Goal: Task Accomplishment & Management: Manage account settings

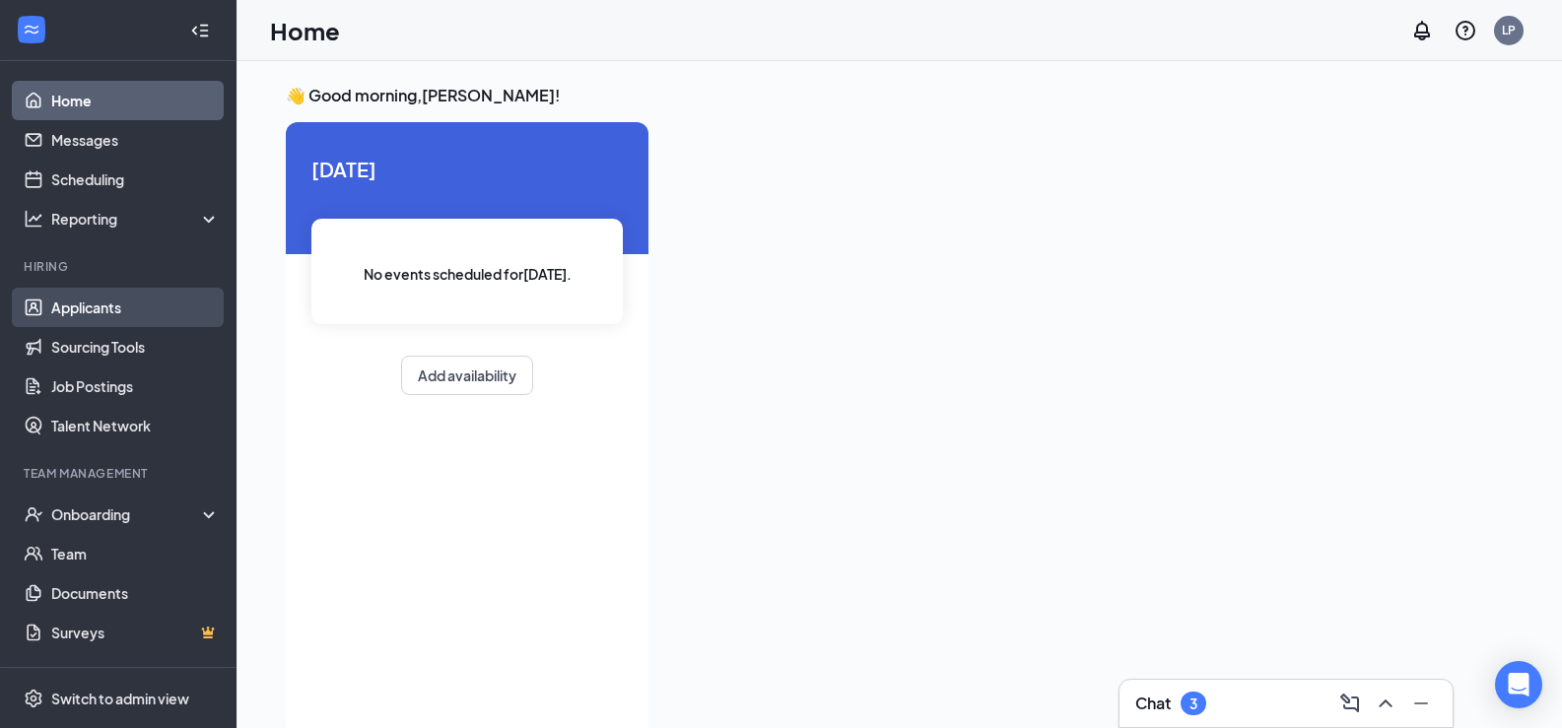
click at [90, 311] on link "Applicants" at bounding box center [135, 307] width 169 height 39
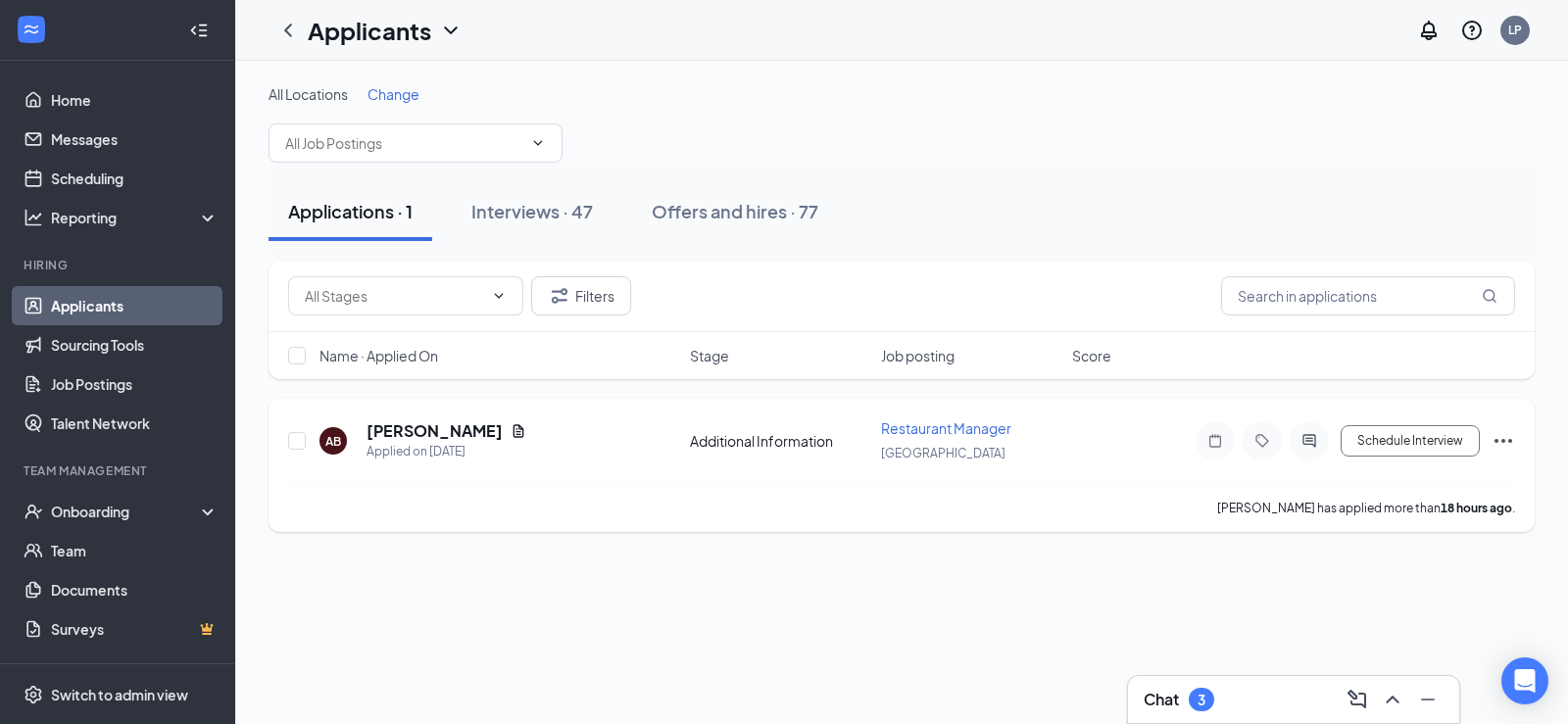
click at [938, 432] on span "Restaurant Manager" at bounding box center [946, 429] width 130 height 18
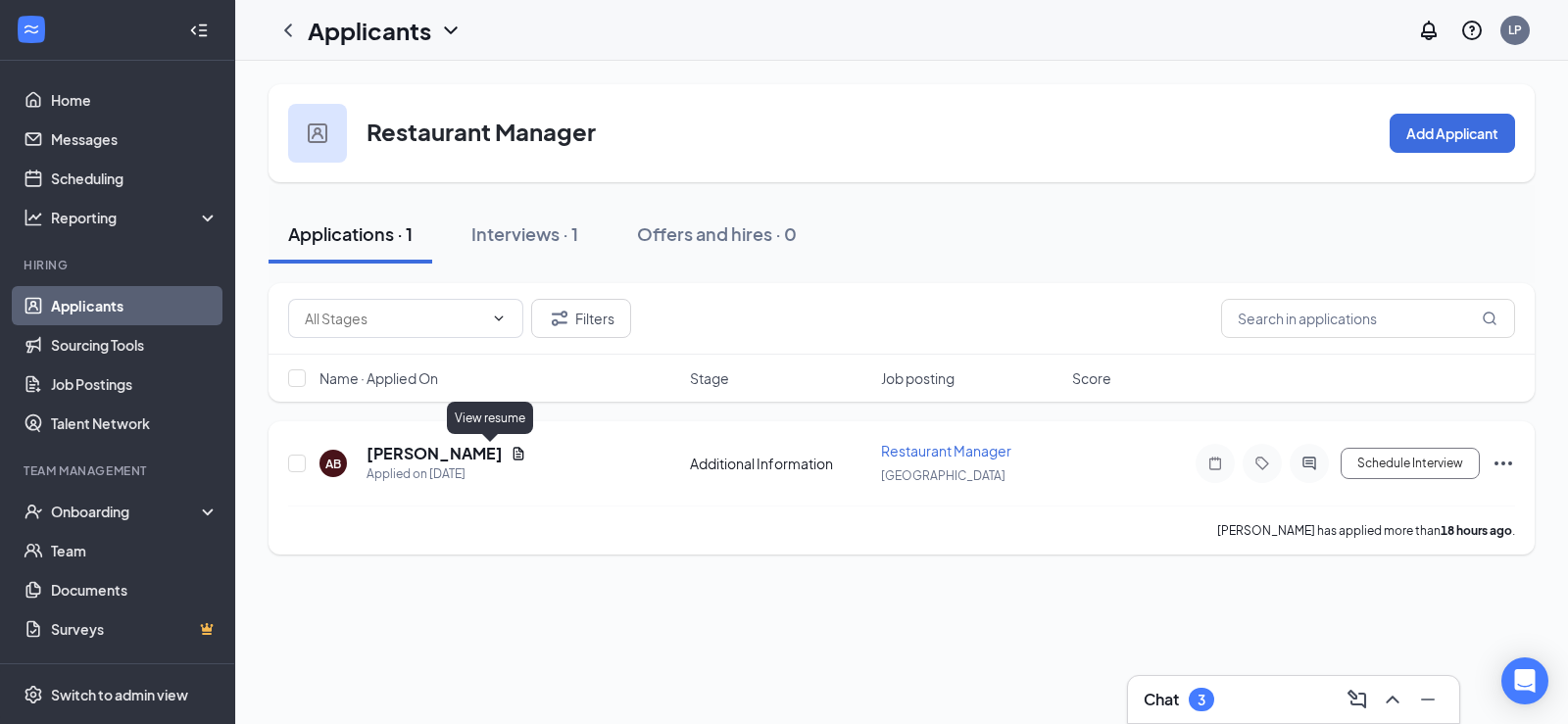
click at [511, 452] on icon "Document" at bounding box center [519, 454] width 16 height 16
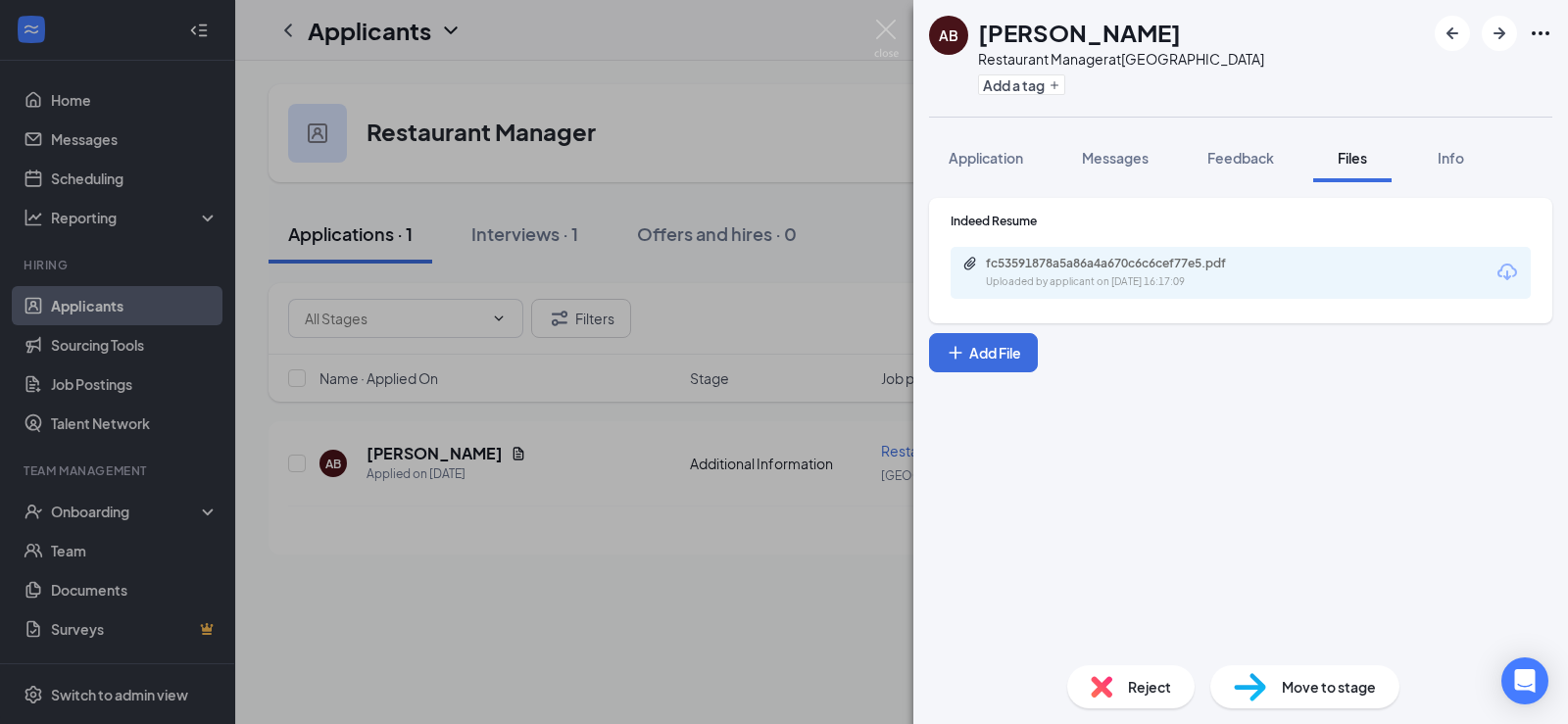
click at [1140, 280] on div "Uploaded by applicant on [DATE] 16:17:09" at bounding box center [1133, 282] width 294 height 16
click at [636, 544] on div "AB [PERSON_NAME] Restaurant Manager at [GEOGRAPHIC_DATA] Add a tag Application …" at bounding box center [784, 362] width 1568 height 724
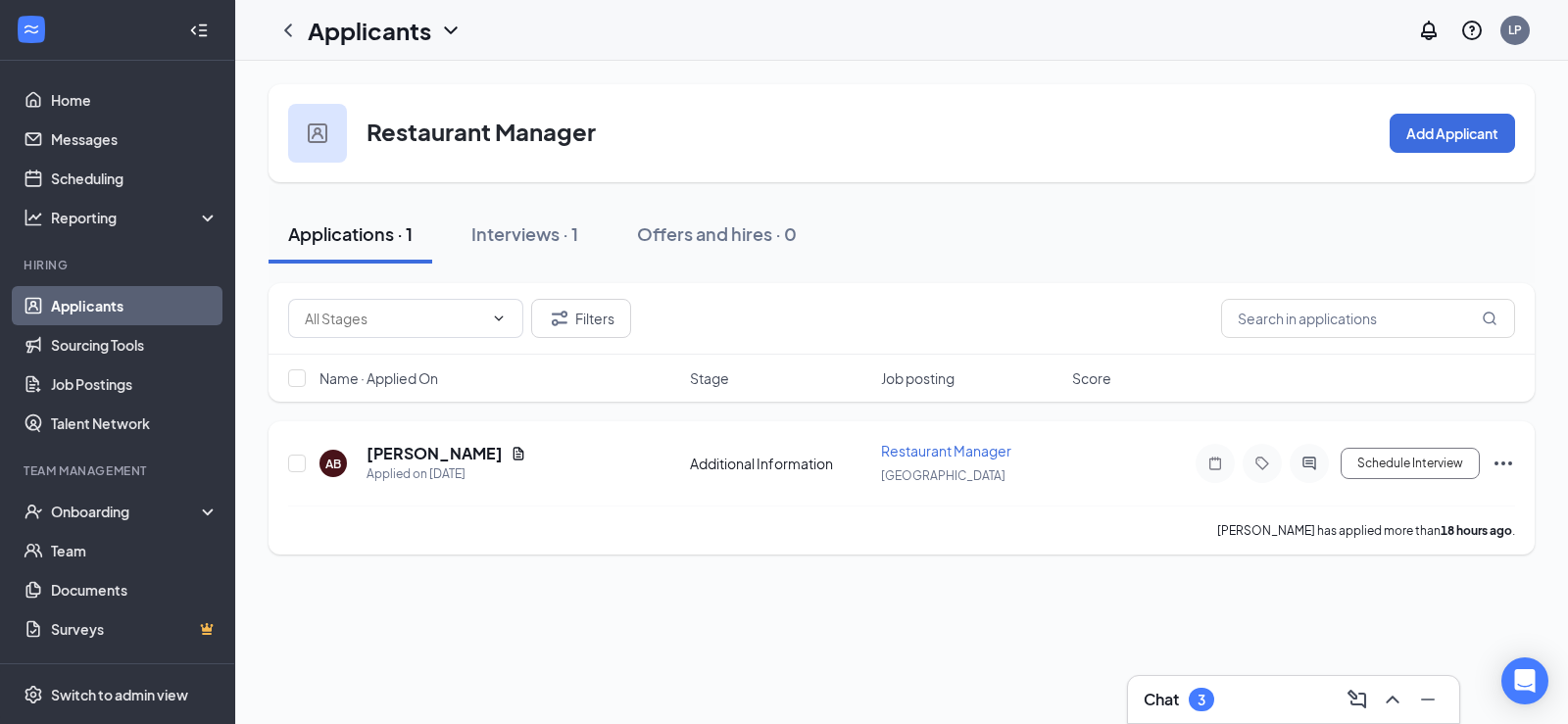
click at [1508, 465] on icon "Ellipses" at bounding box center [1503, 463] width 24 height 24
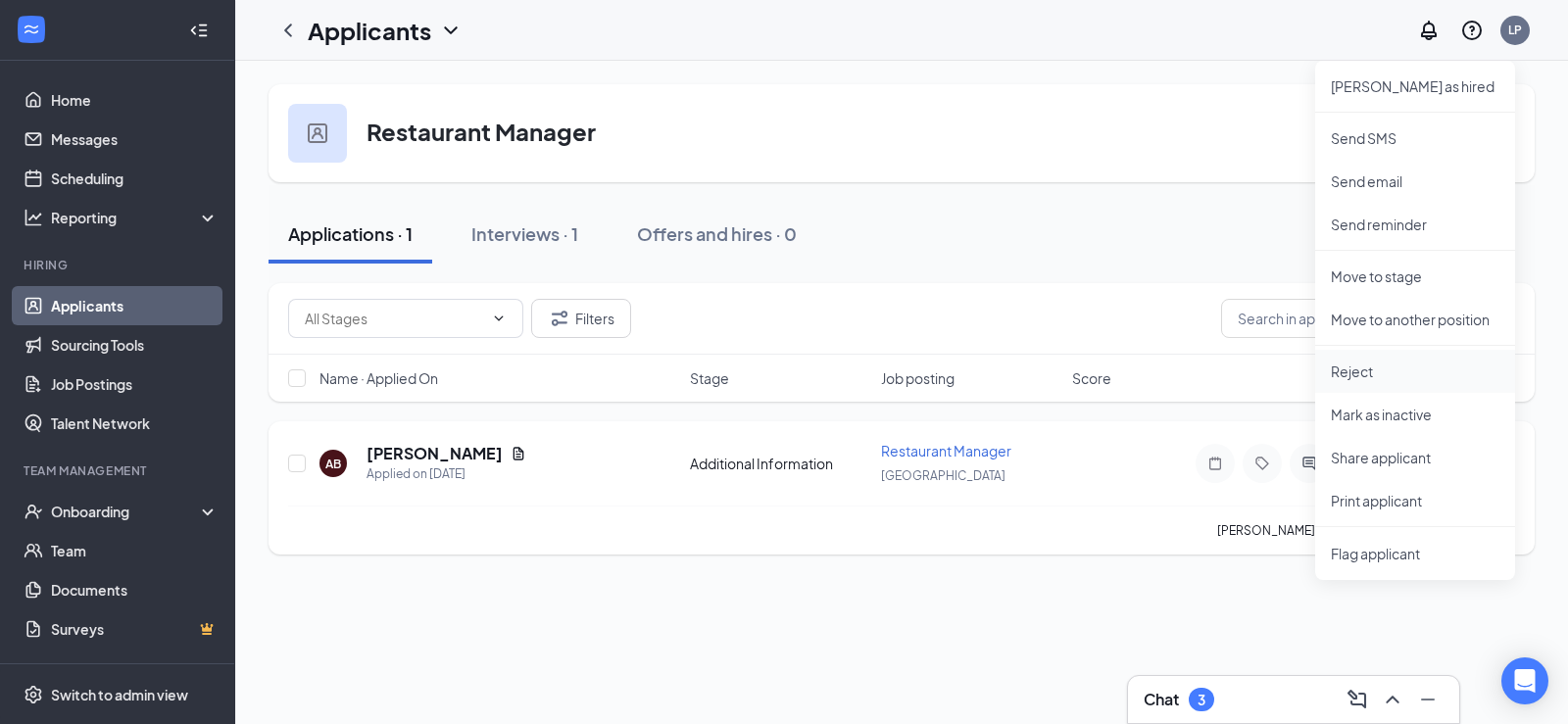
click at [1377, 370] on p "Reject" at bounding box center [1416, 372] width 169 height 20
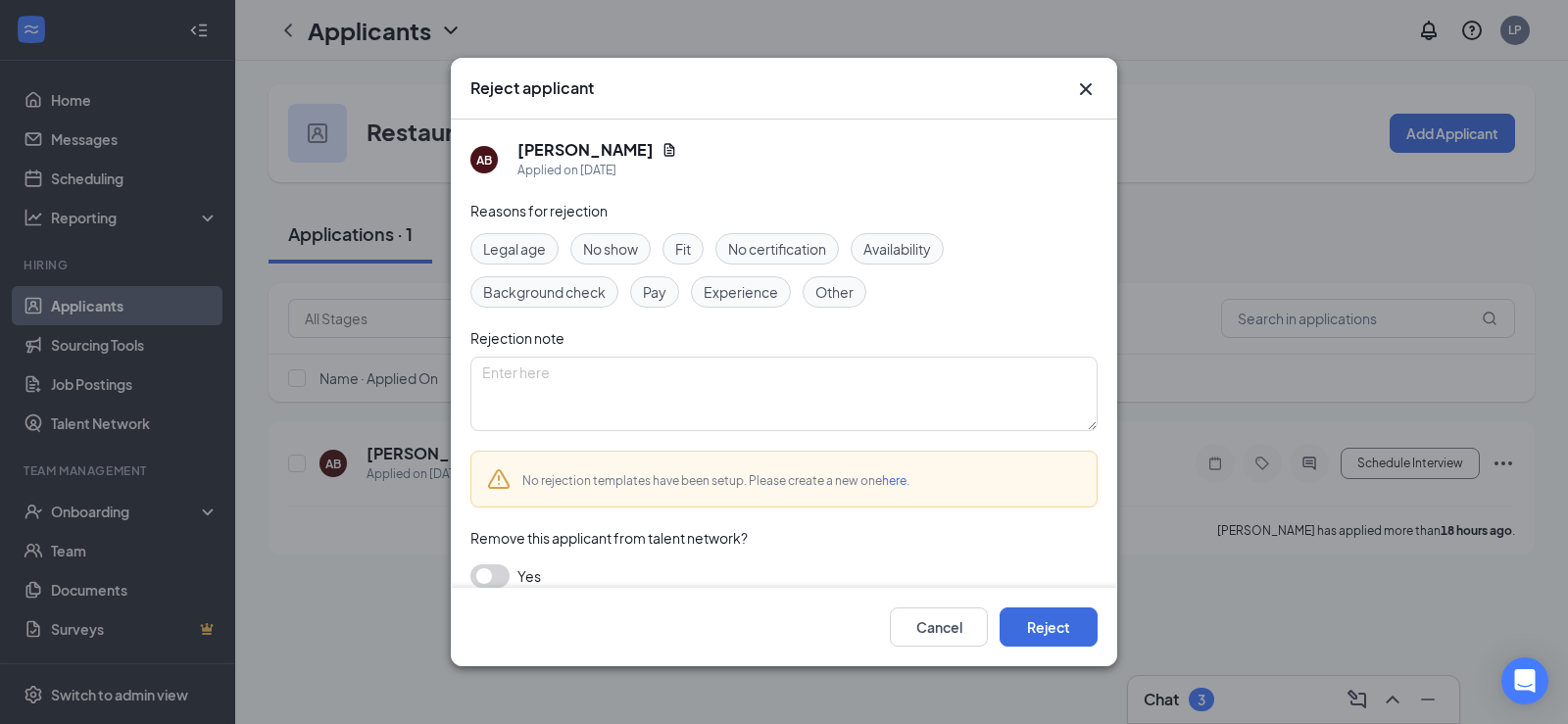
click at [707, 294] on span "Experience" at bounding box center [741, 292] width 75 height 22
click at [693, 380] on textarea at bounding box center [784, 394] width 627 height 75
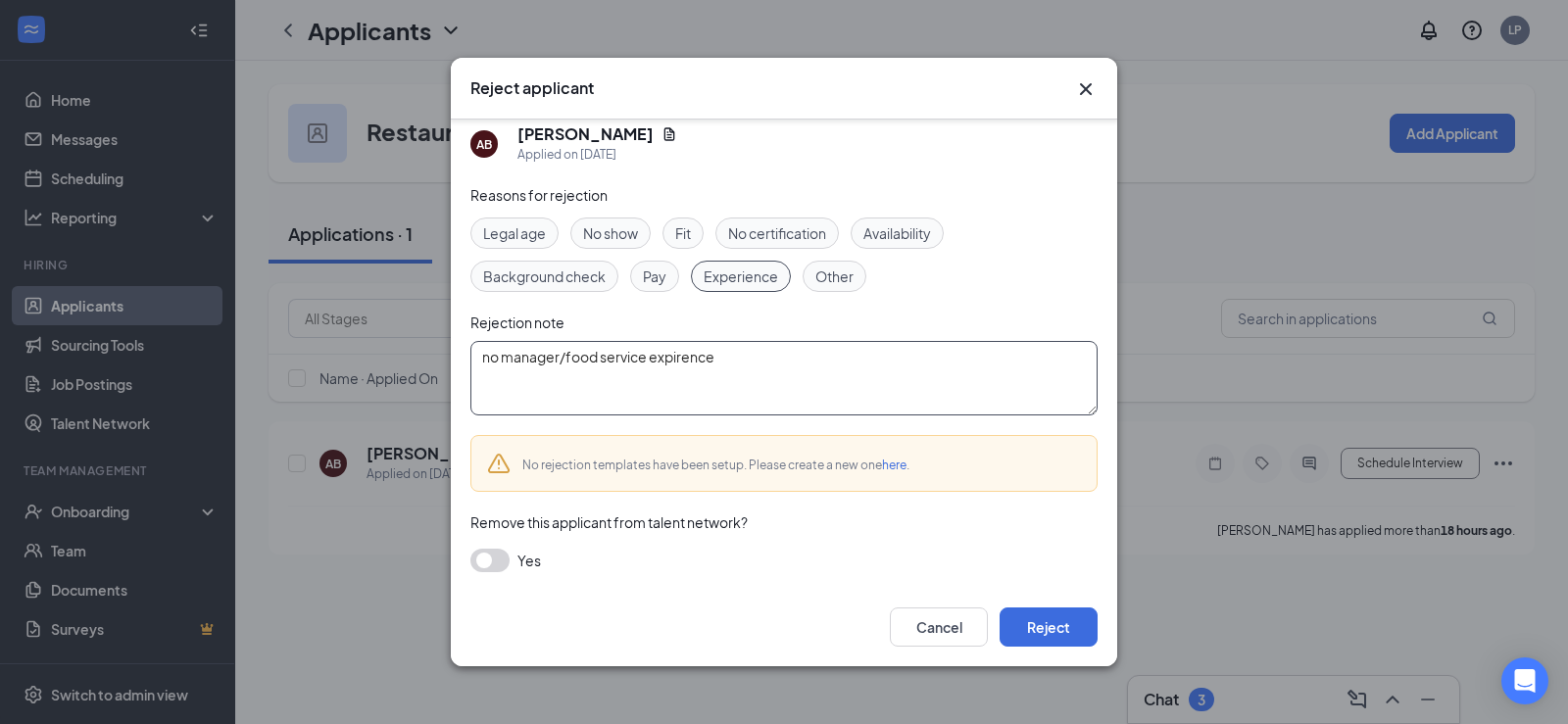
scroll to position [20, 0]
type textarea "no manager/food service expirence"
click at [1025, 618] on button "Reject" at bounding box center [1048, 627] width 98 height 39
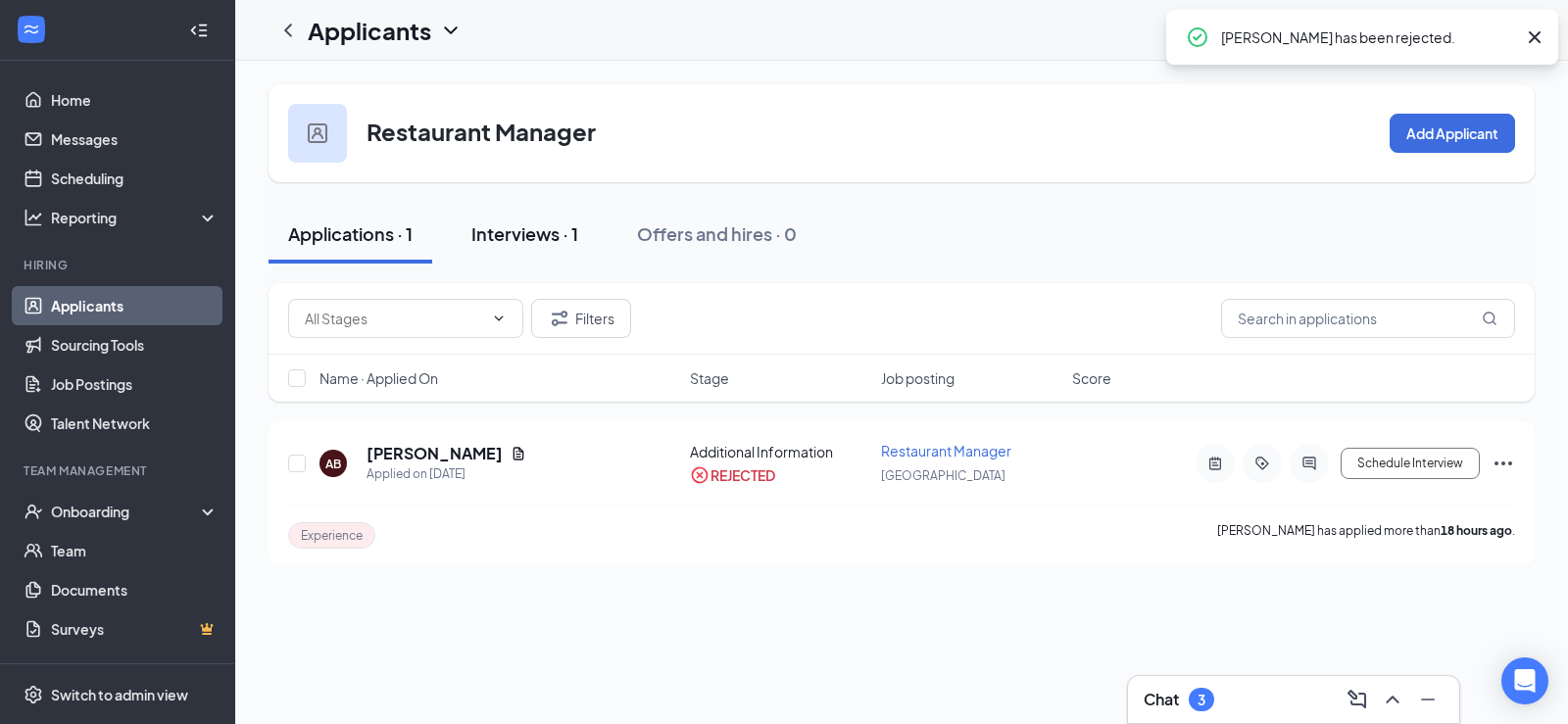
click at [493, 237] on div "Interviews · 1" at bounding box center [524, 234] width 106 height 25
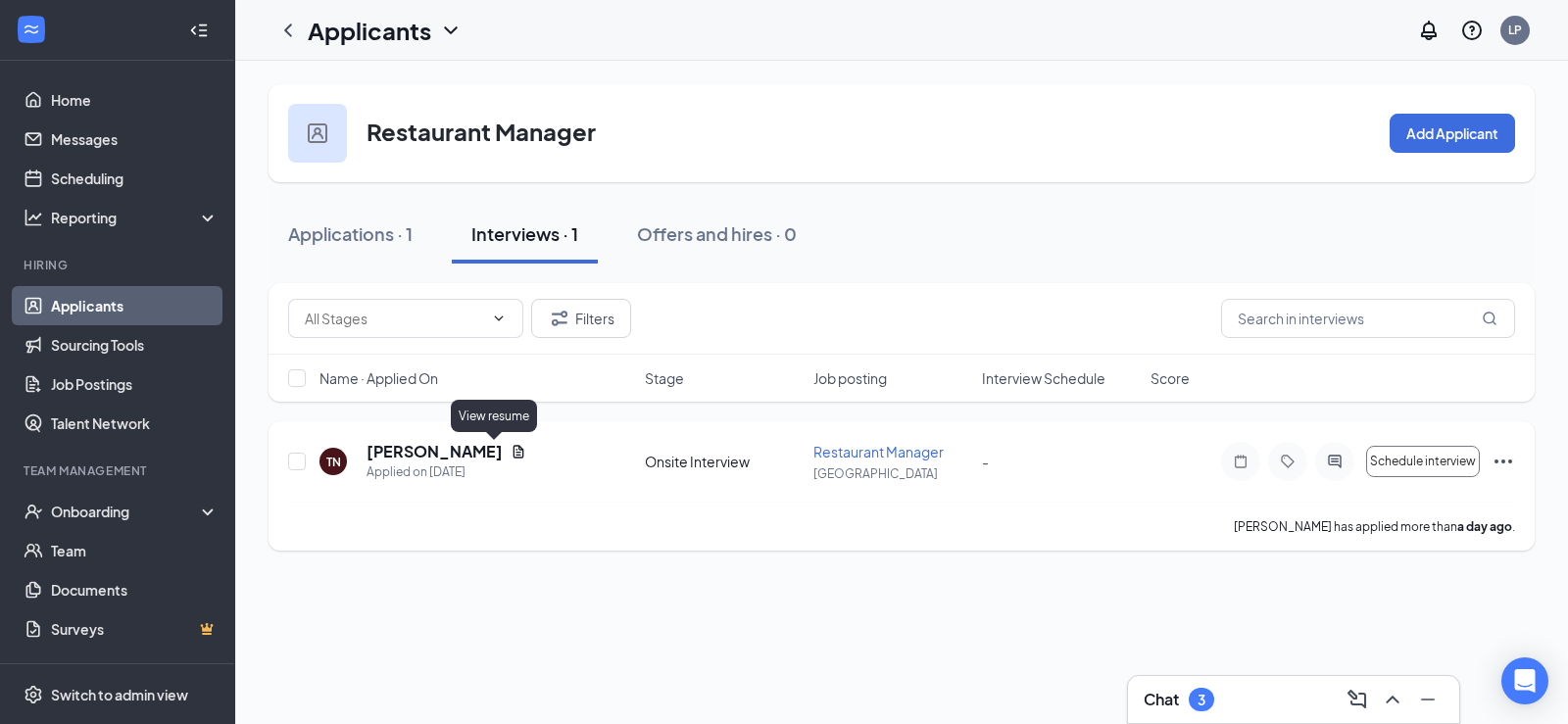
click at [511, 446] on icon "Document" at bounding box center [519, 452] width 16 height 16
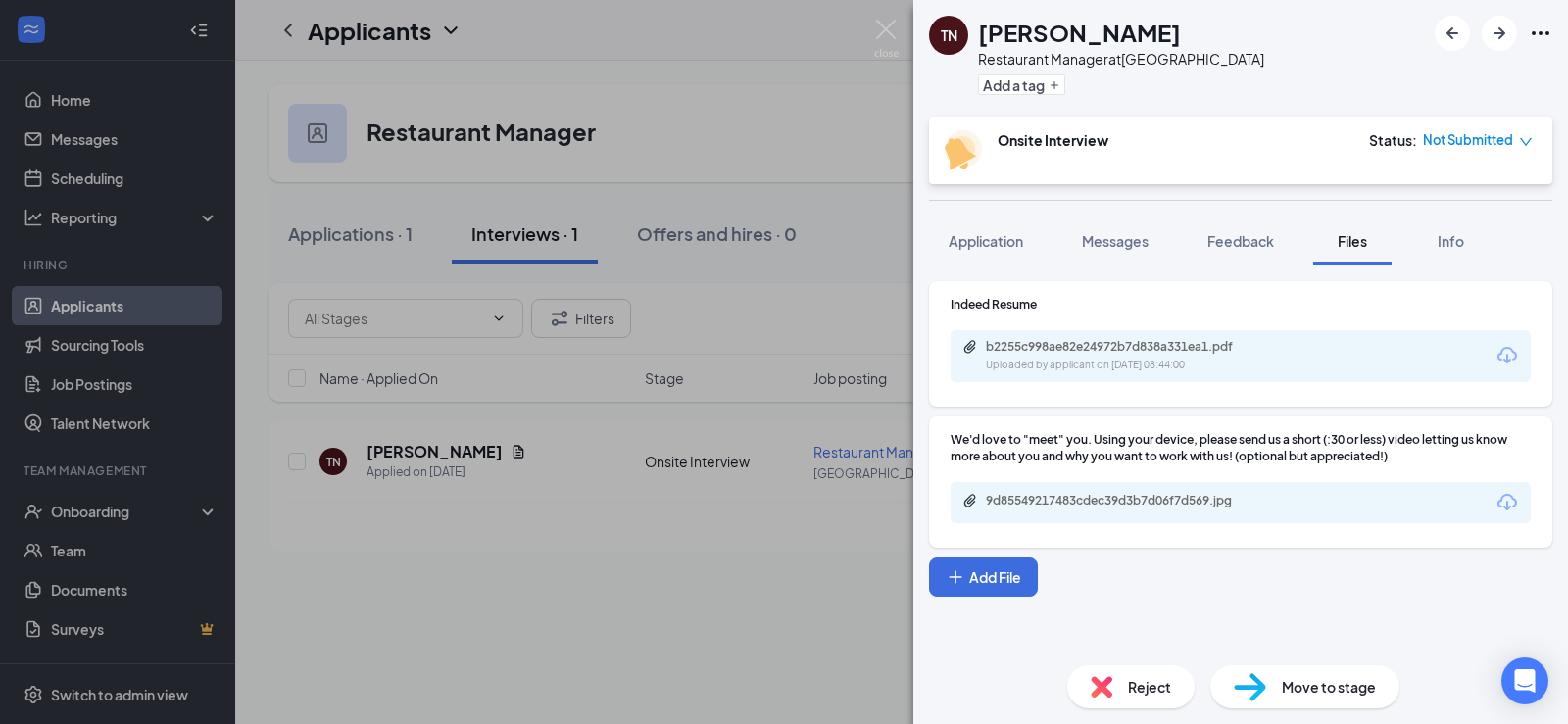
click at [1143, 373] on div "Uploaded by applicant on [DATE] 08:44:00" at bounding box center [1133, 366] width 294 height 16
click at [697, 585] on div "TN [PERSON_NAME] Restaurant Manager at [GEOGRAPHIC_DATA] Add a tag Onsite Inter…" at bounding box center [784, 362] width 1568 height 724
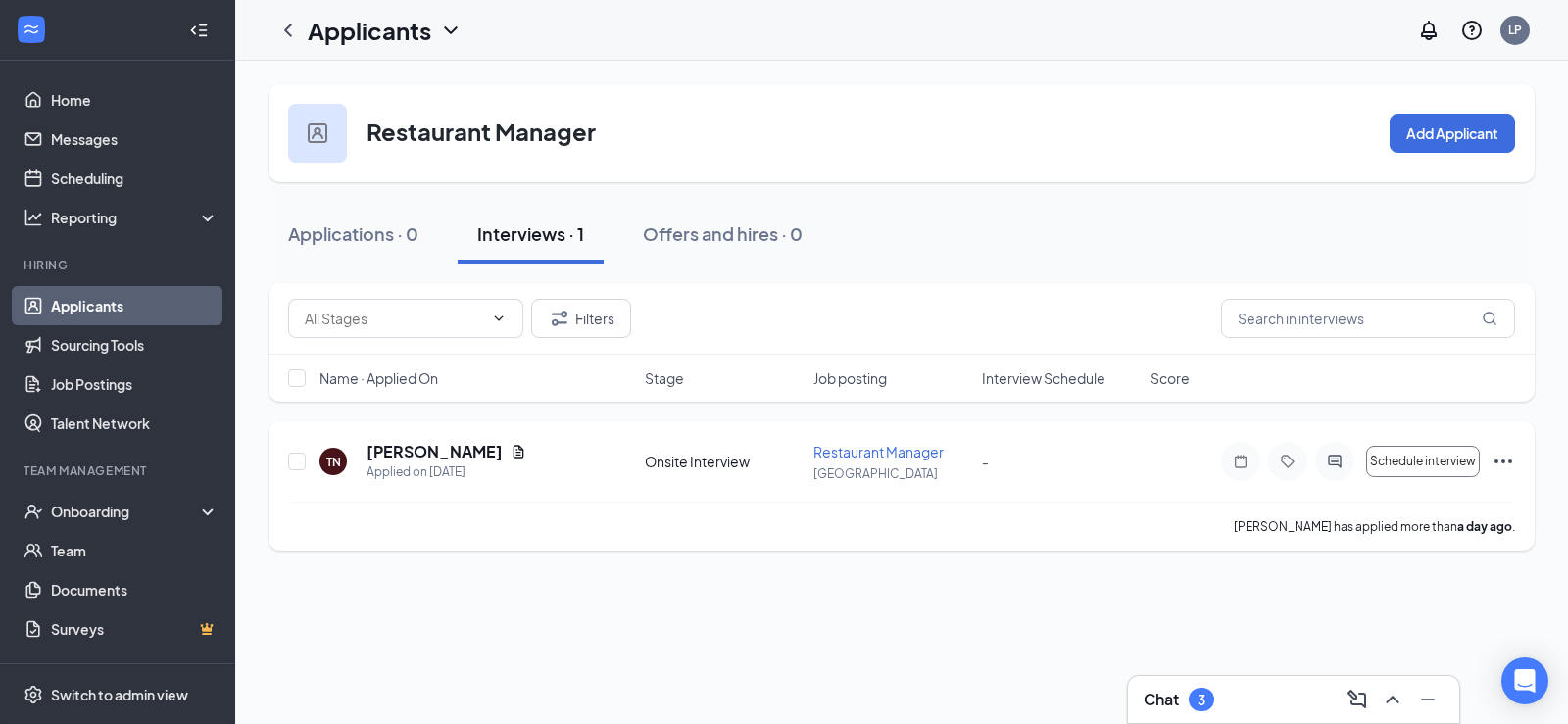
click at [1492, 461] on icon "Ellipses" at bounding box center [1503, 461] width 24 height 24
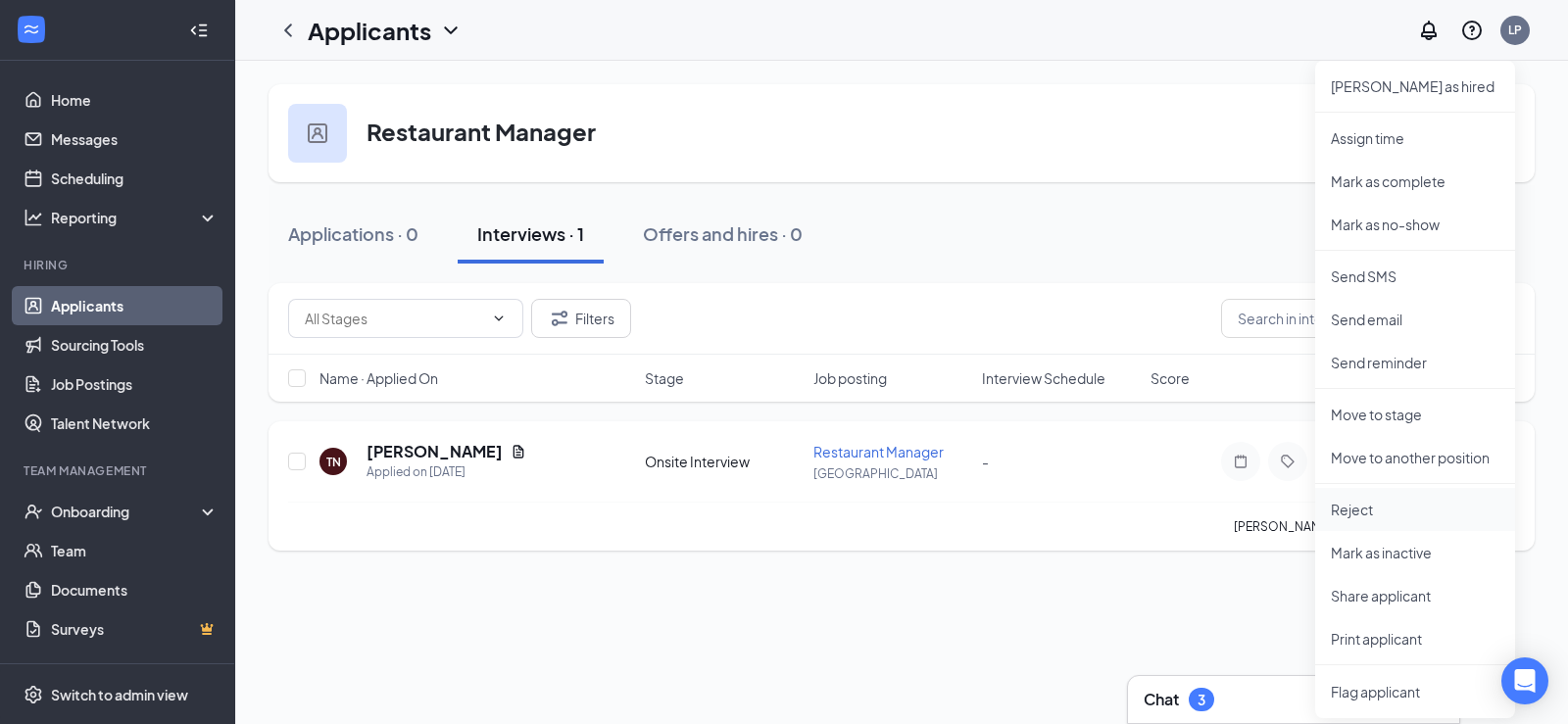
click at [1403, 509] on p "Reject" at bounding box center [1416, 510] width 169 height 20
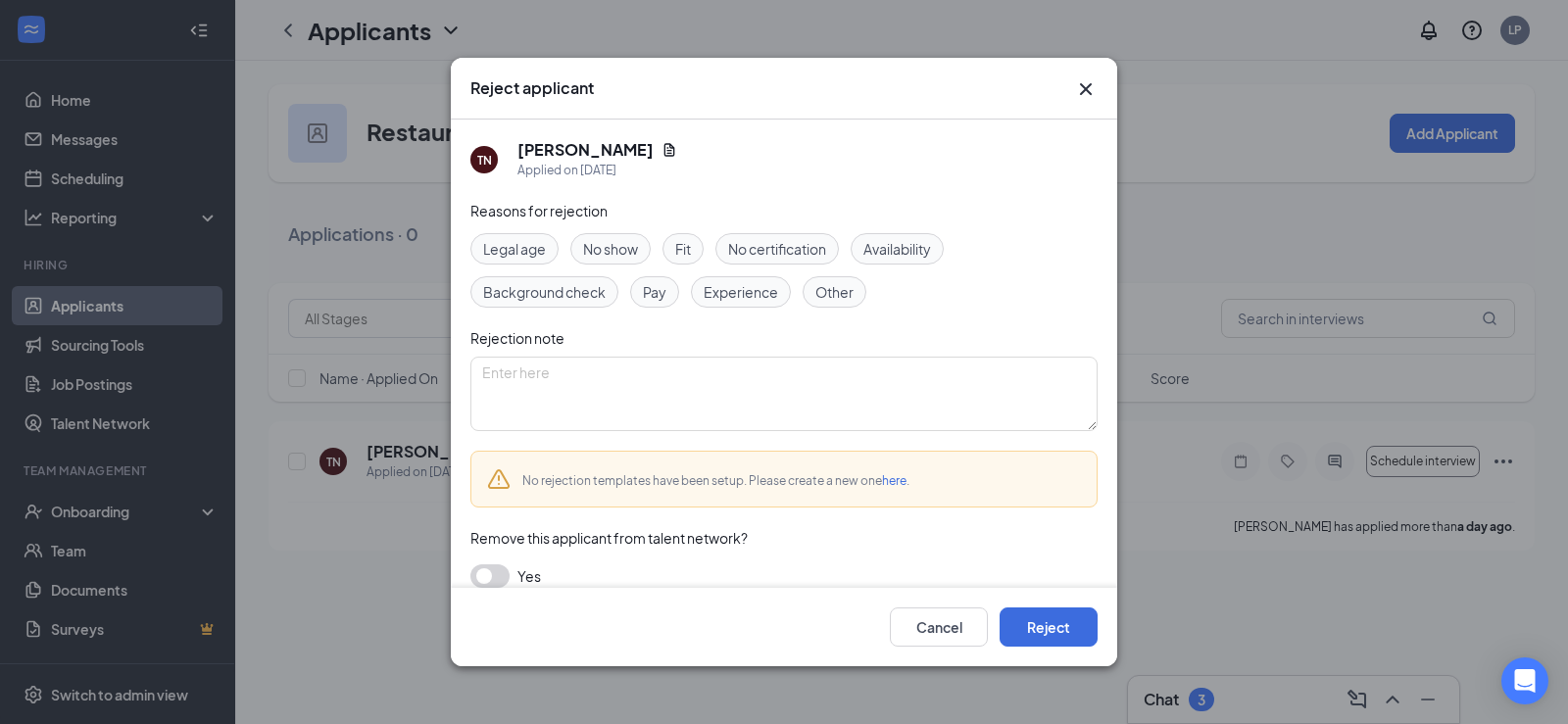
click at [837, 295] on span "Other" at bounding box center [834, 292] width 38 height 22
click at [711, 383] on textarea at bounding box center [784, 394] width 627 height 75
type textarea "w"
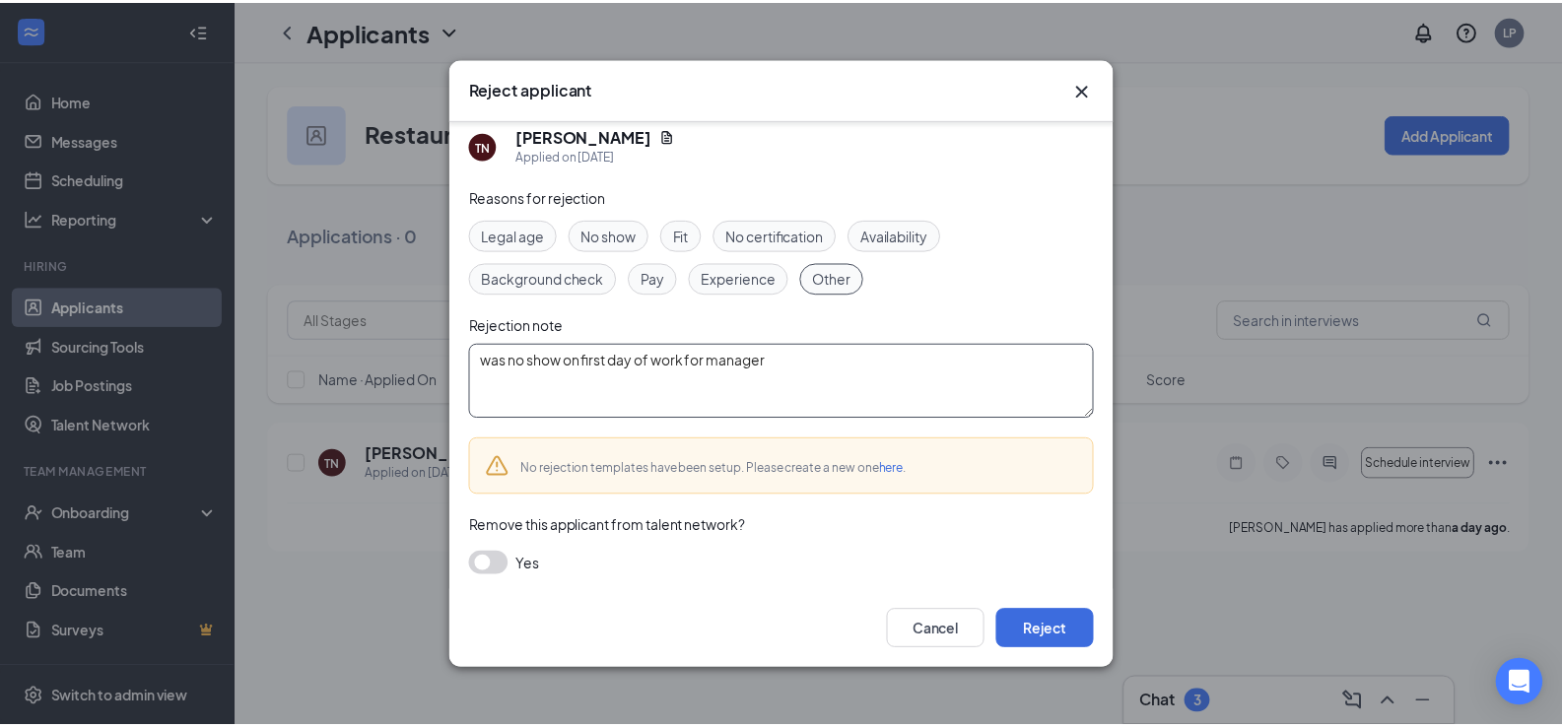
scroll to position [20, 0]
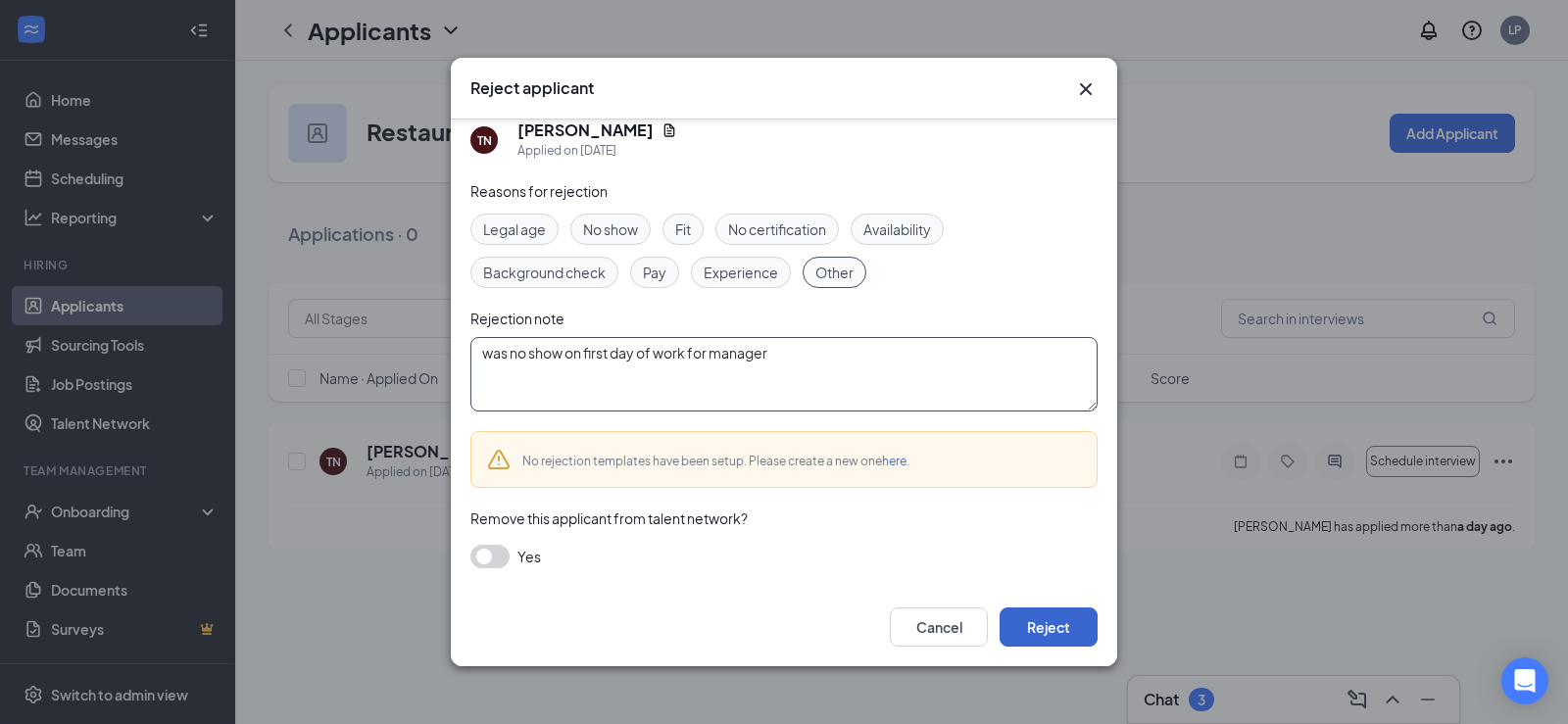
type textarea "was no show on first day of work for manager"
click at [1065, 617] on button "Reject" at bounding box center [1048, 627] width 98 height 39
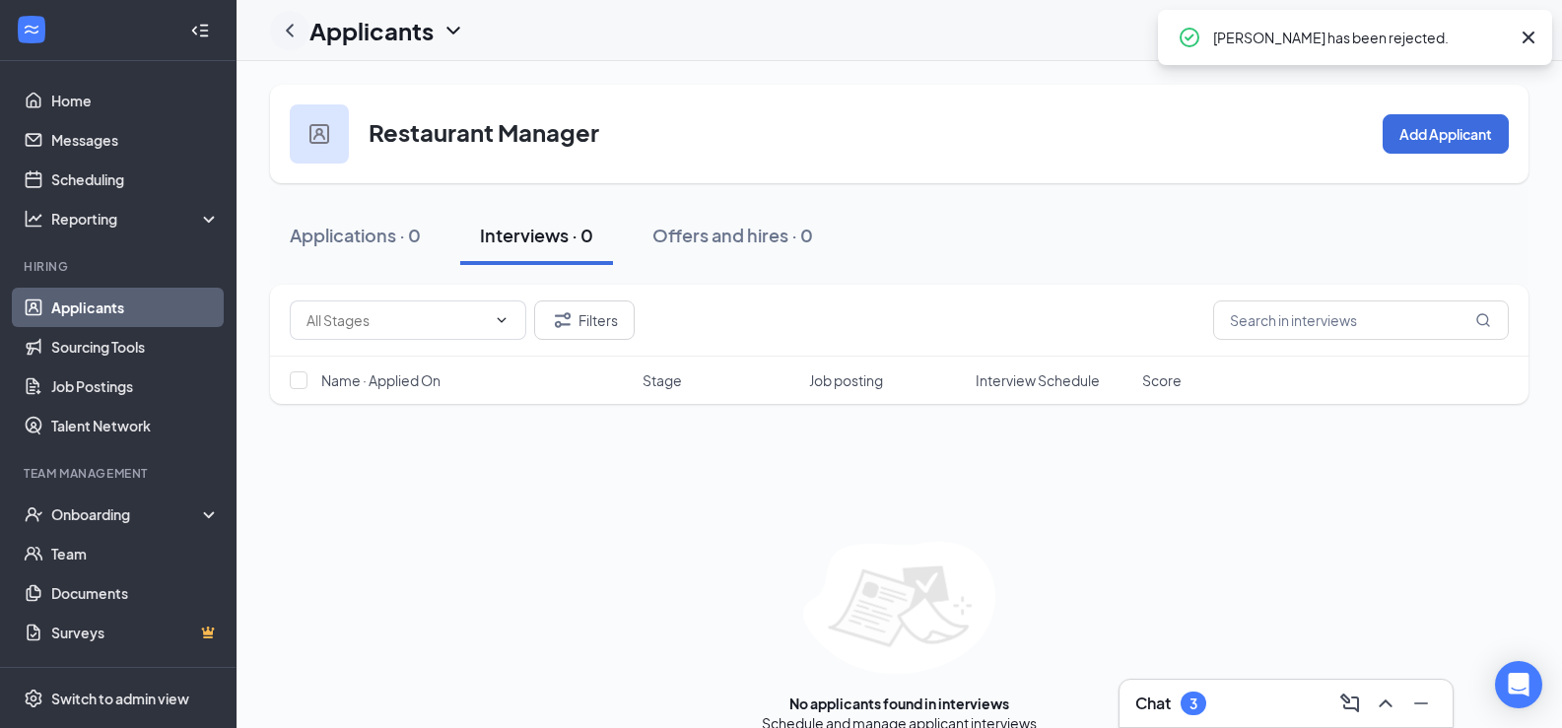
click at [303, 35] on div at bounding box center [289, 30] width 39 height 39
click at [83, 309] on link "Applicants" at bounding box center [135, 307] width 169 height 39
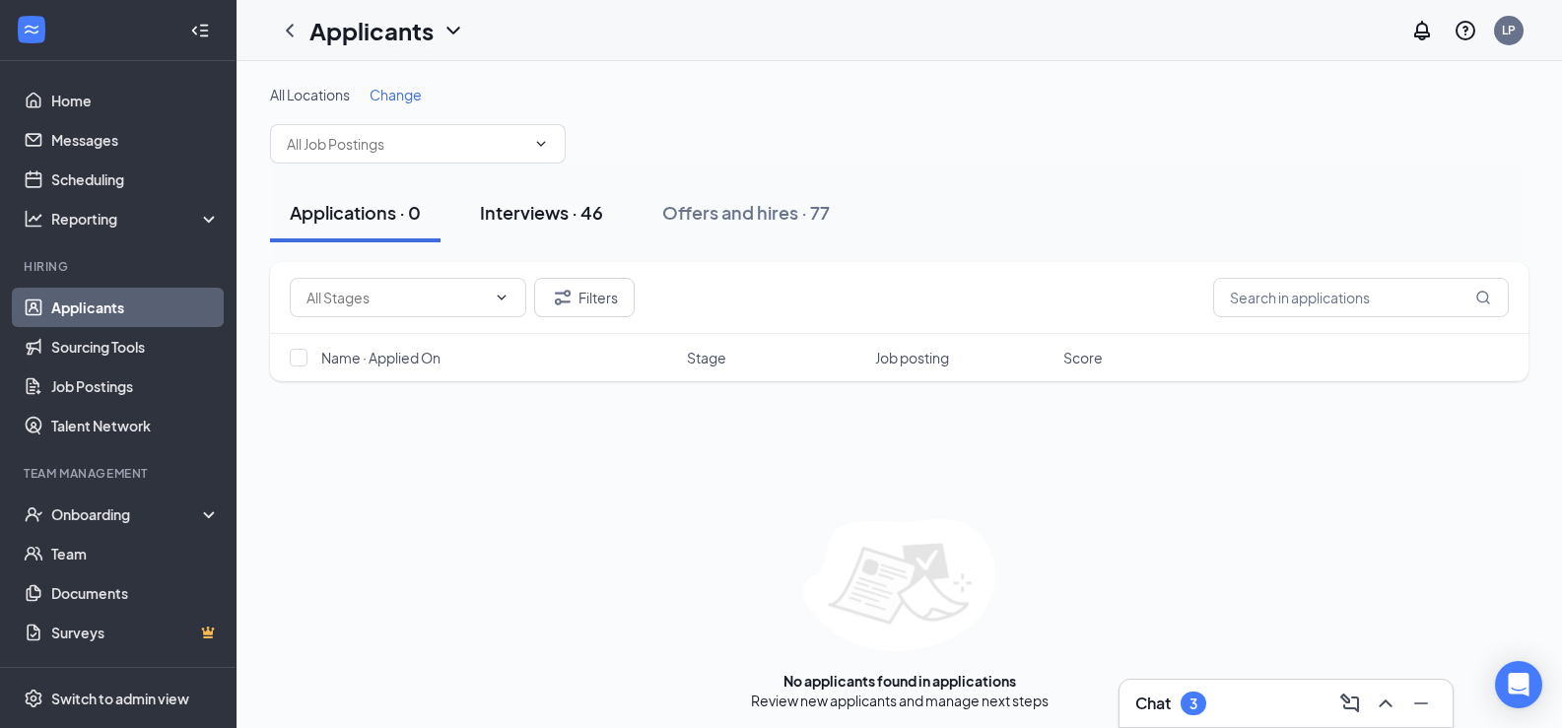
click at [561, 210] on div "Interviews · 46" at bounding box center [541, 212] width 123 height 25
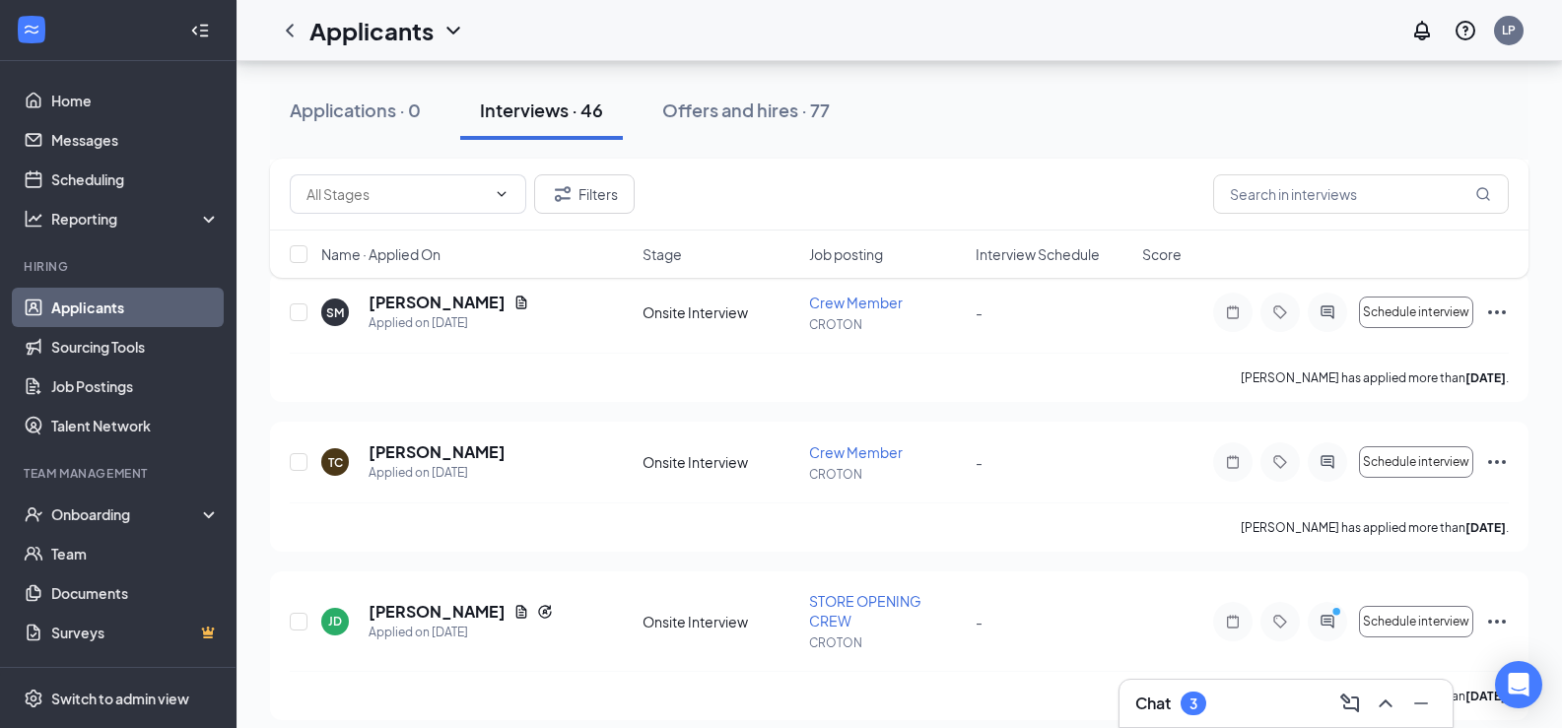
scroll to position [1380, 0]
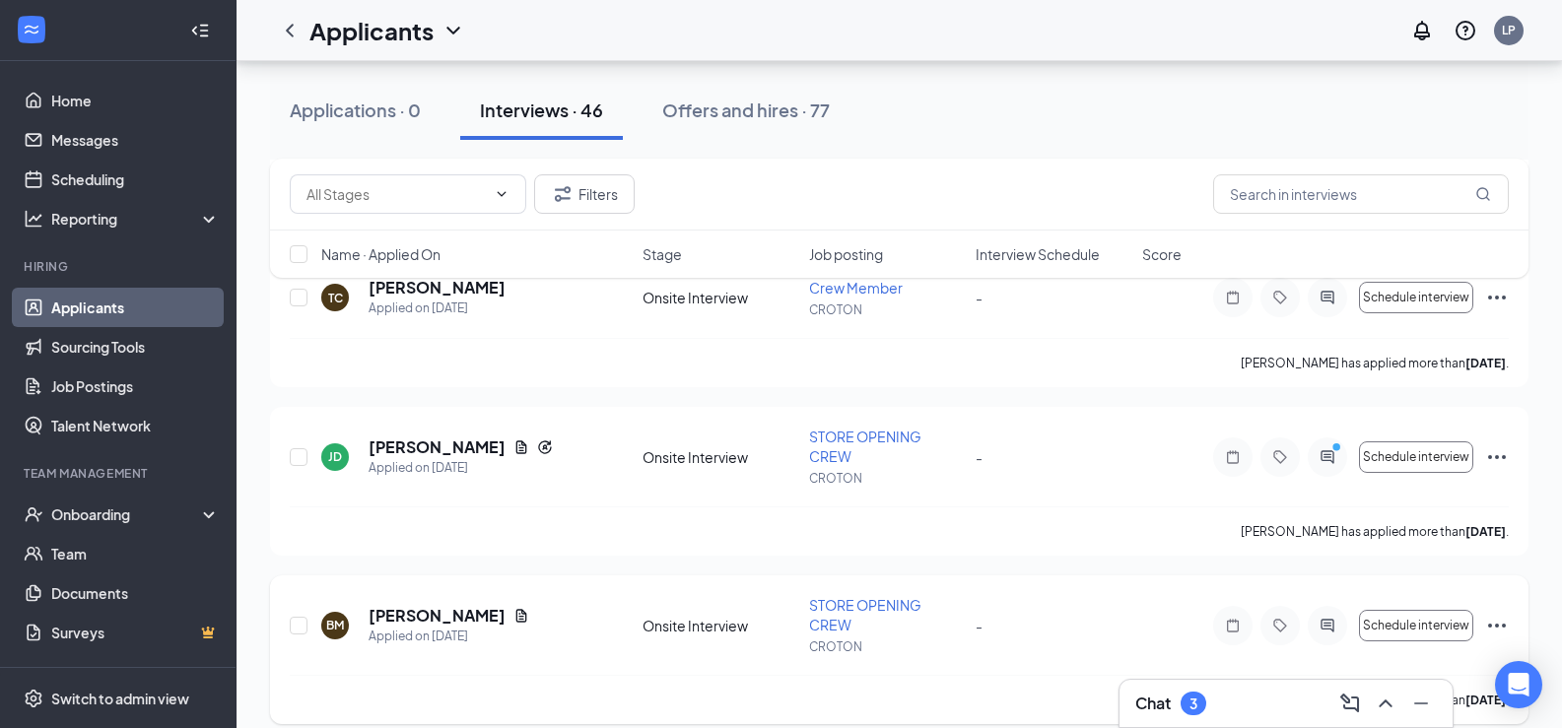
click at [514, 616] on icon "Document" at bounding box center [522, 616] width 16 height 16
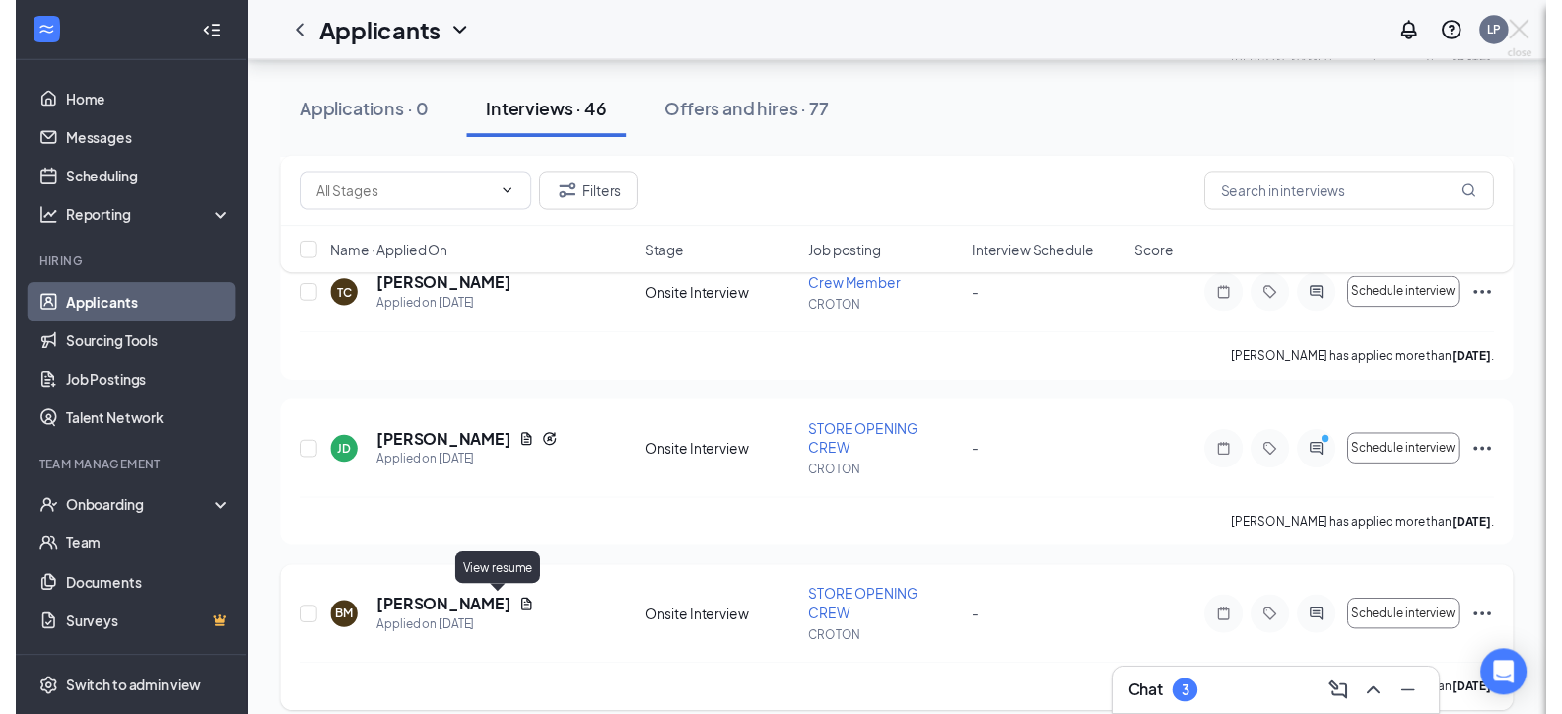
scroll to position [1343, 0]
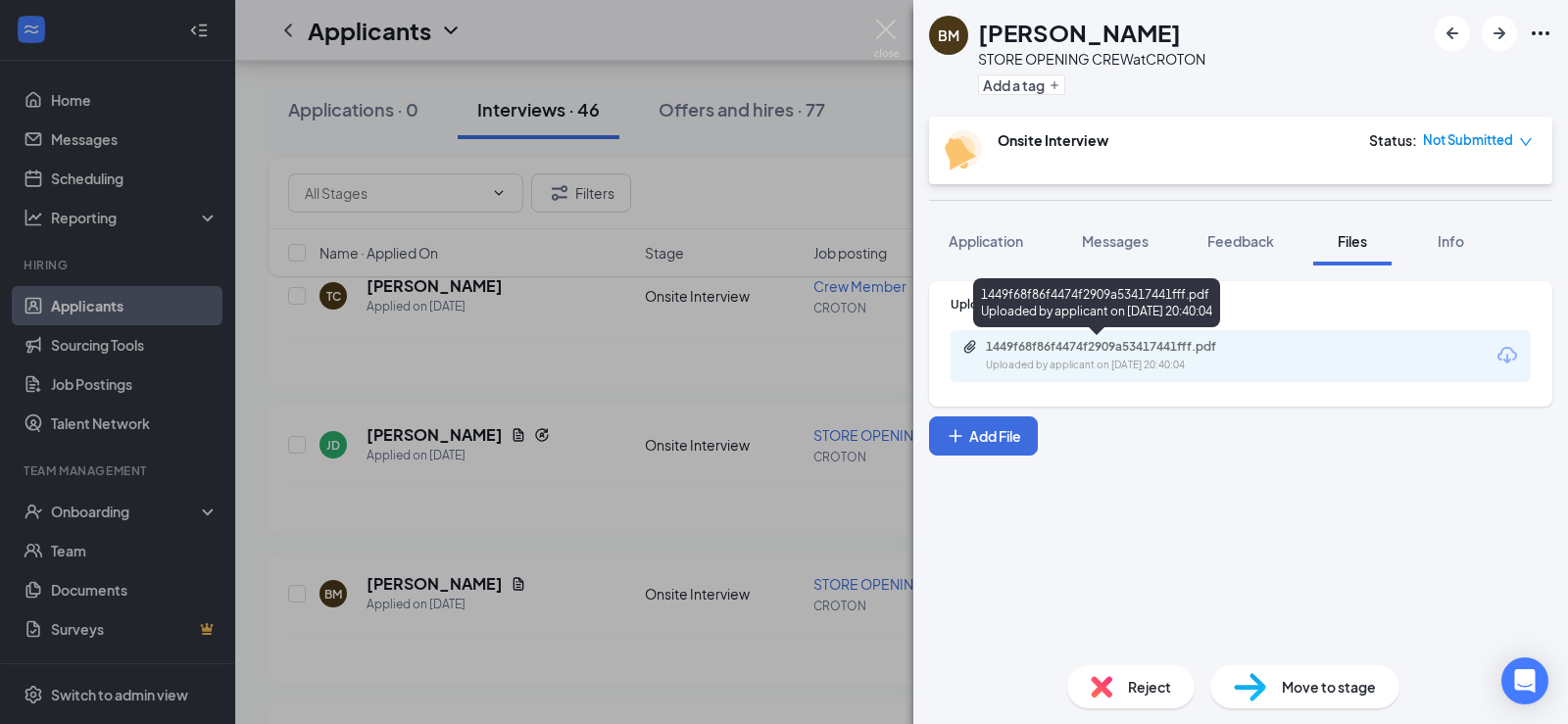
click at [1130, 365] on div "Uploaded by applicant on [DATE] 20:40:04" at bounding box center [1133, 366] width 294 height 16
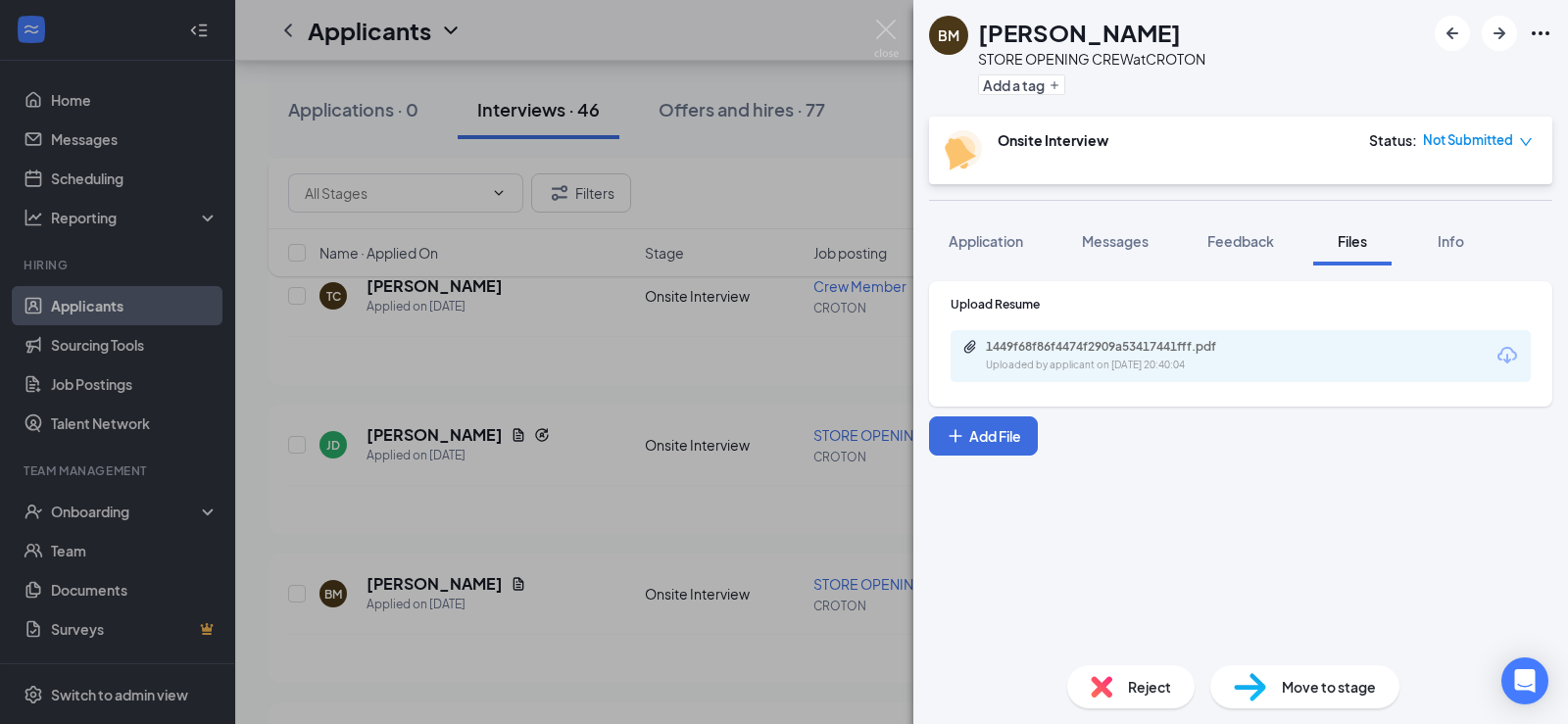
click at [611, 552] on div "BM [PERSON_NAME] STORE OPENING CREW at [GEOGRAPHIC_DATA] Add a tag Onsite Inter…" at bounding box center [784, 362] width 1568 height 724
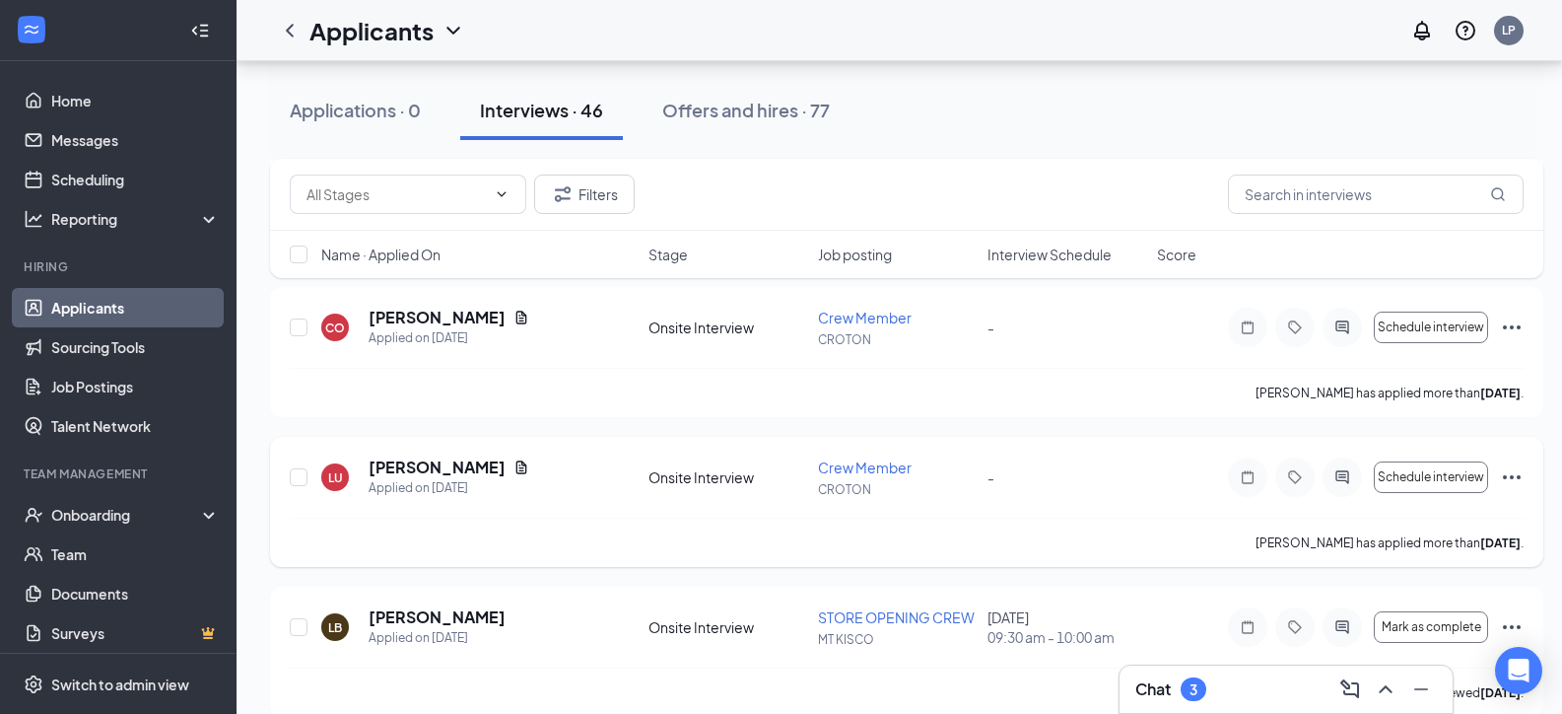
scroll to position [2033, 0]
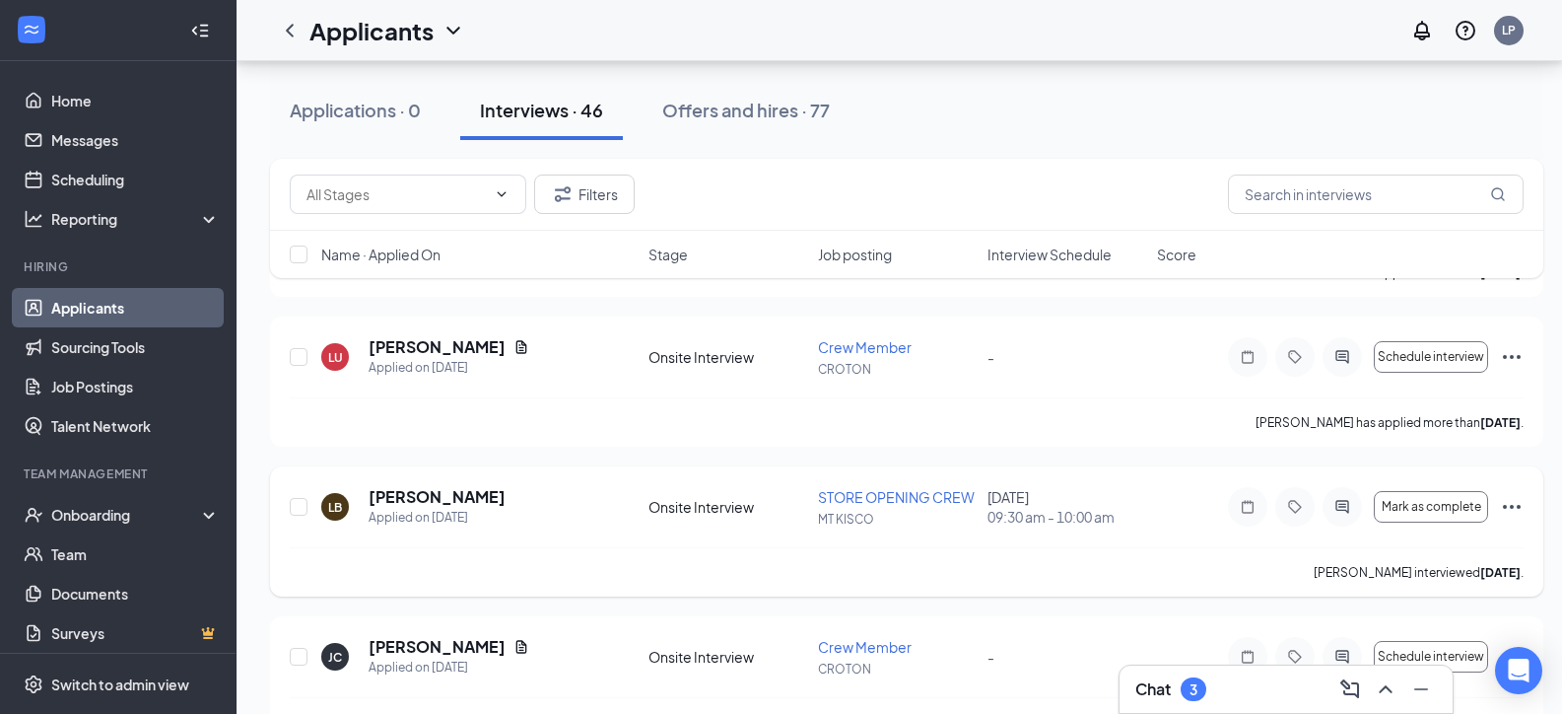
click at [1510, 499] on icon "Ellipses" at bounding box center [1512, 507] width 24 height 24
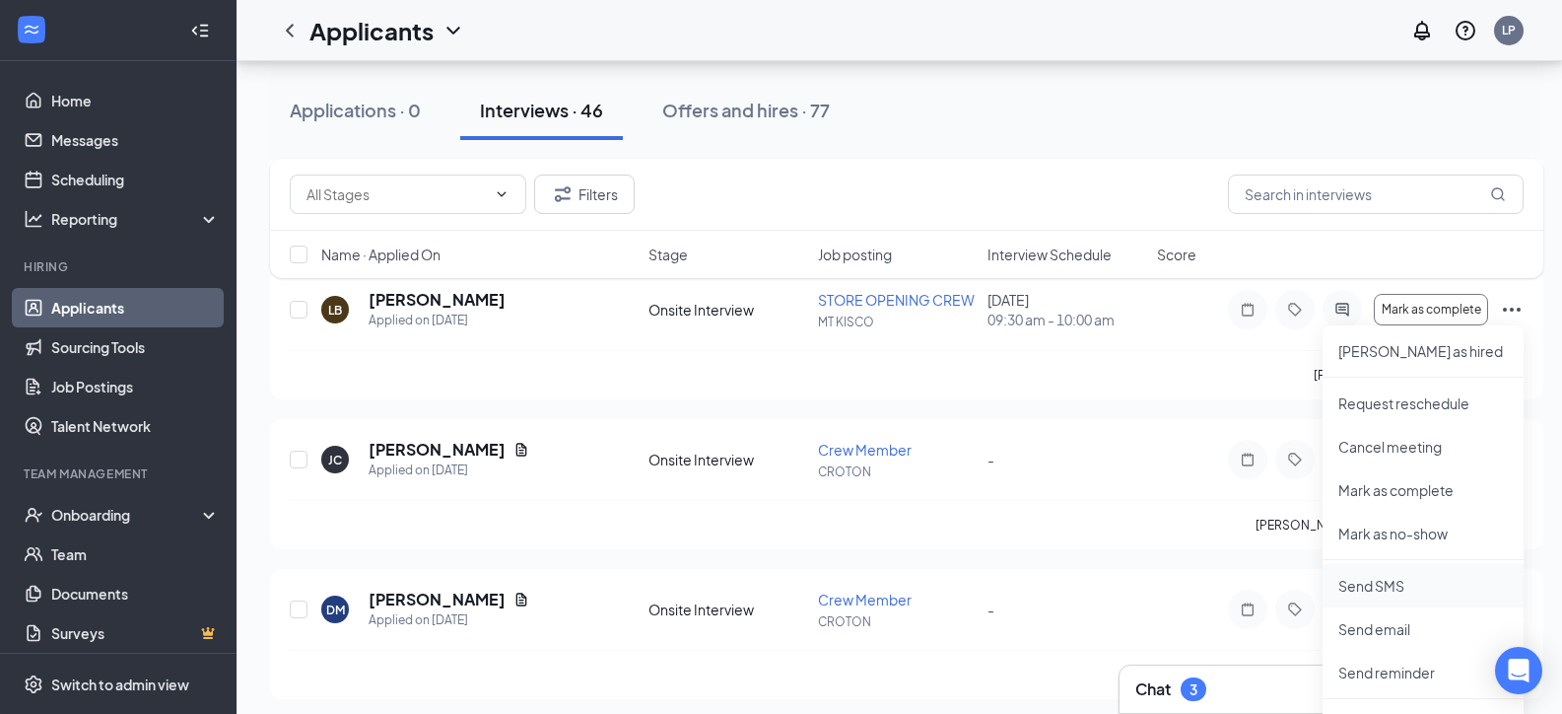
scroll to position [2427, 0]
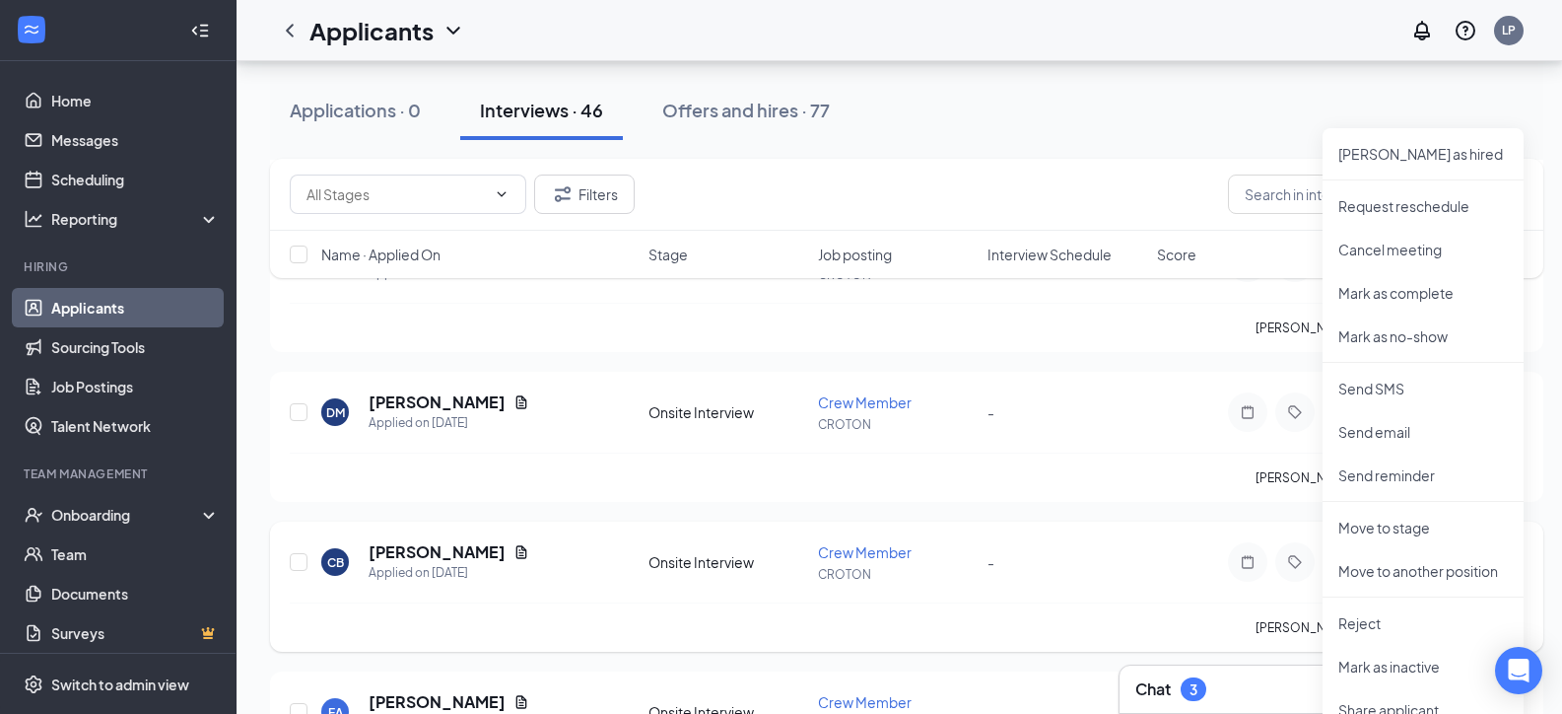
click at [993, 533] on div "CB [PERSON_NAME] Applied on [DATE] Onsite Interview Crew Member CROTON - Schedu…" at bounding box center [907, 586] width 1274 height 130
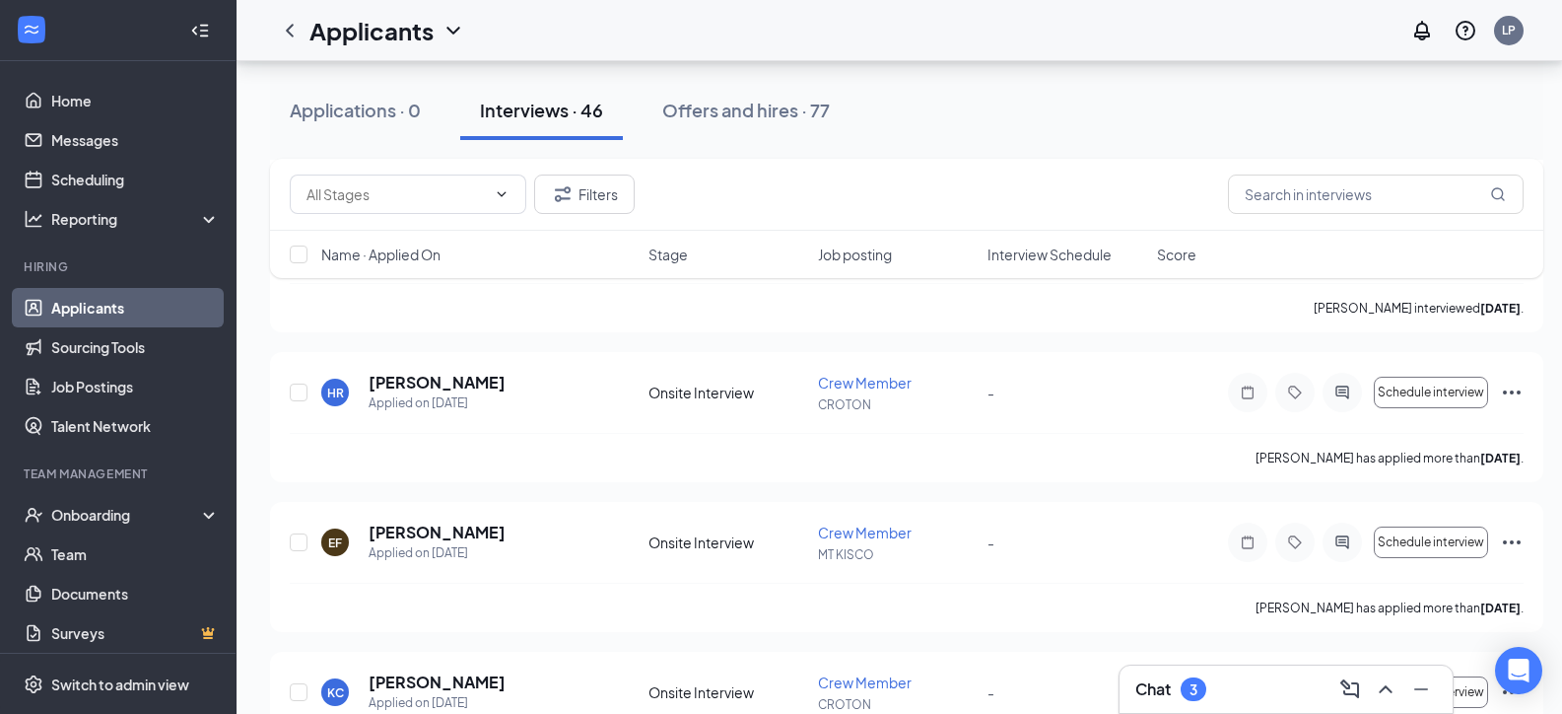
scroll to position [5384, 0]
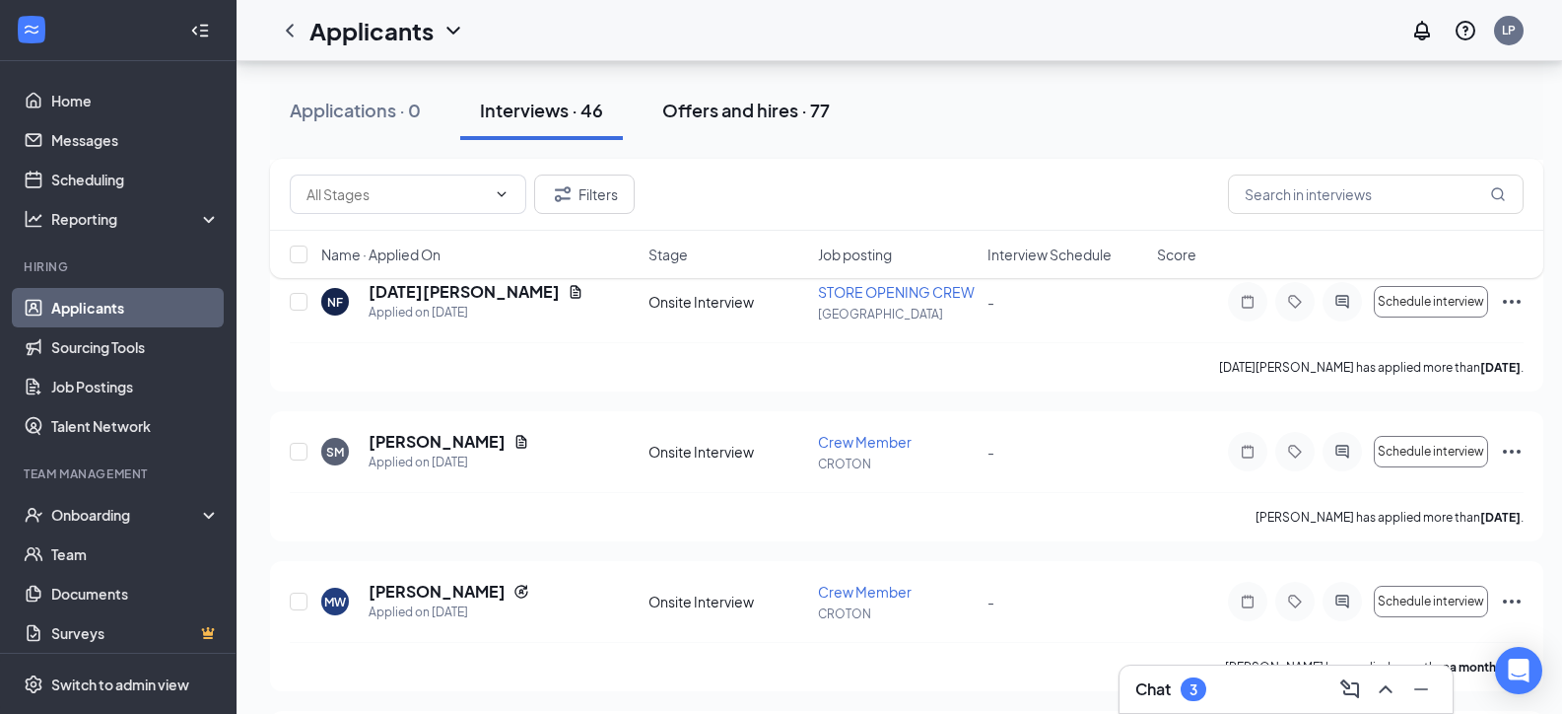
click at [784, 114] on div "Offers and hires · 77" at bounding box center [746, 110] width 168 height 25
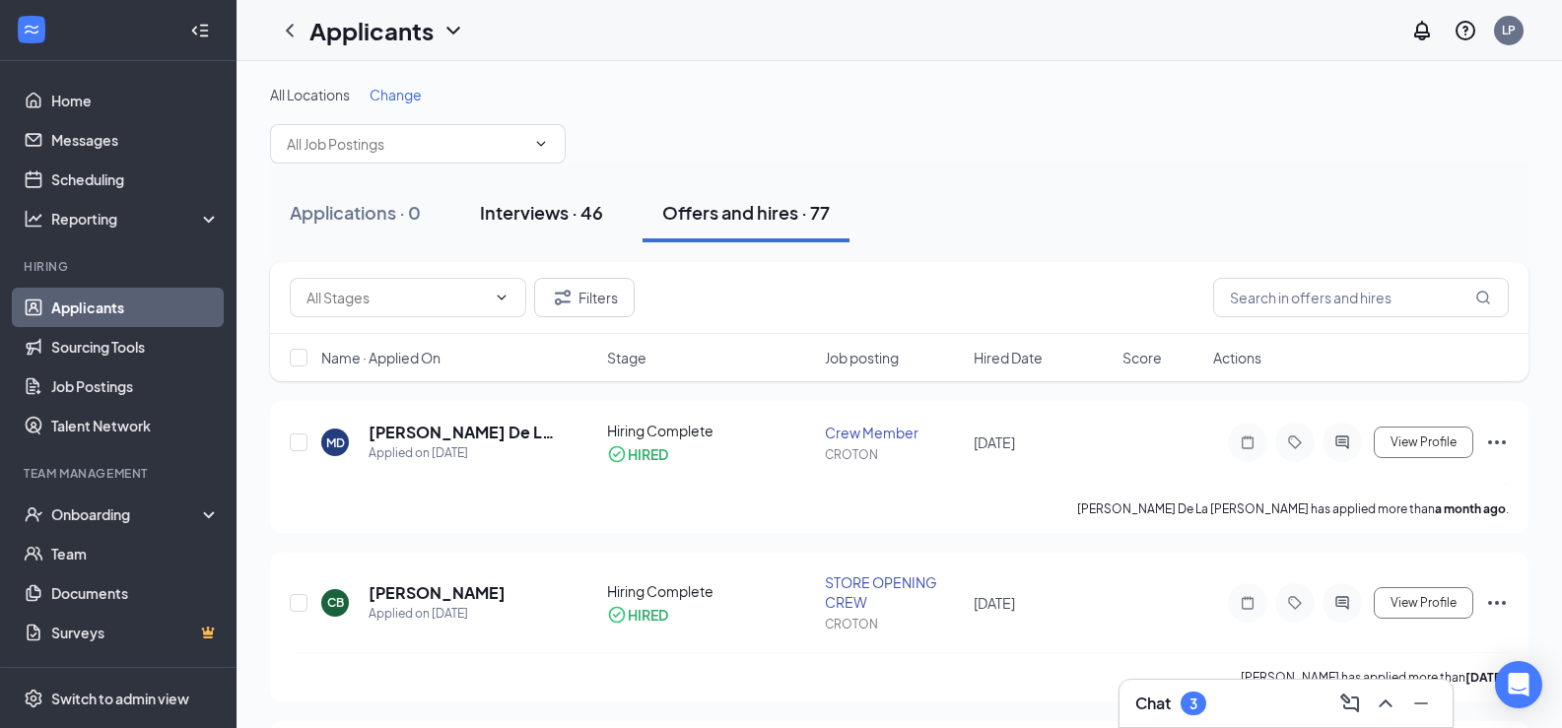
click at [537, 218] on div "Interviews · 46" at bounding box center [541, 212] width 123 height 25
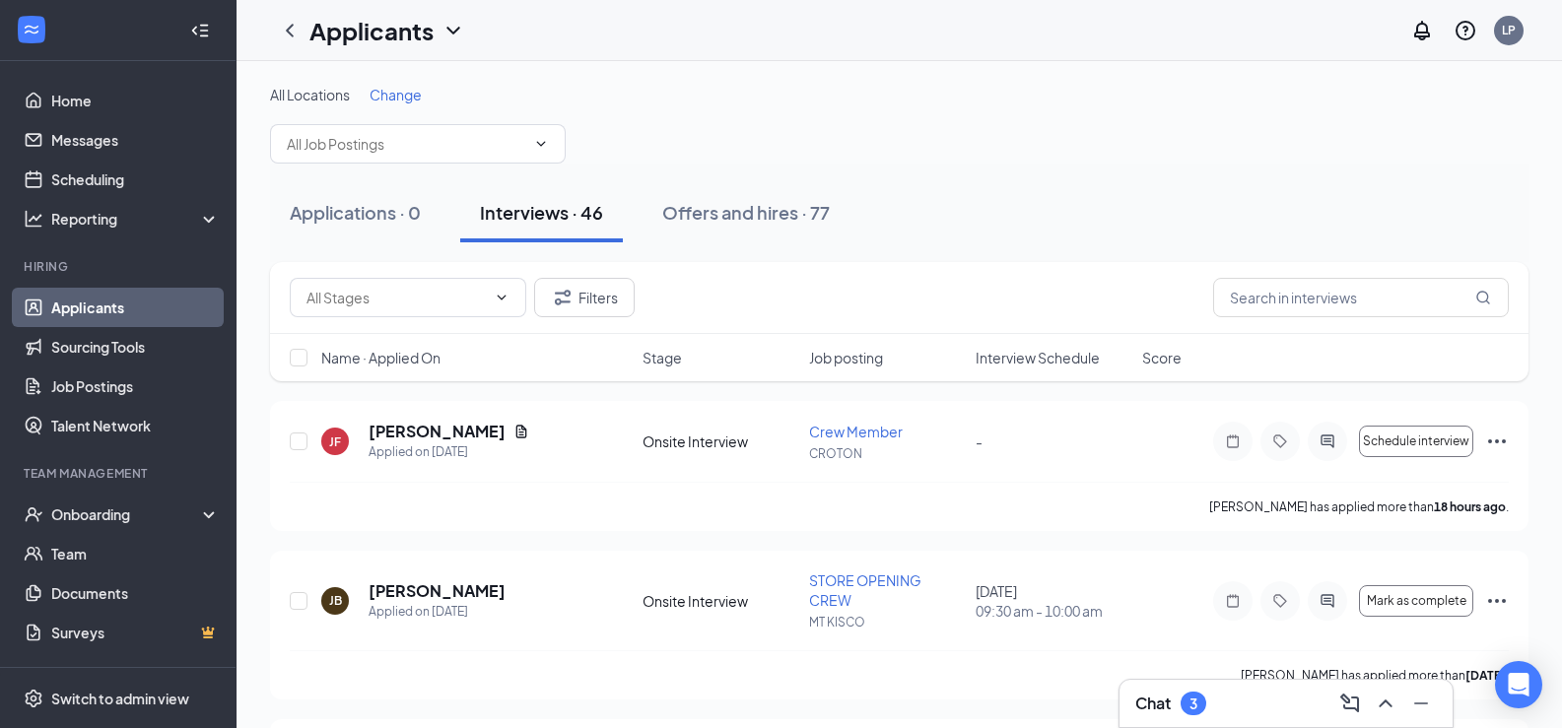
click at [1048, 198] on div "Applications · 0 Interviews · 46 Offers and hires · 77" at bounding box center [899, 212] width 1259 height 59
click at [117, 442] on link "Talent Network" at bounding box center [135, 425] width 169 height 39
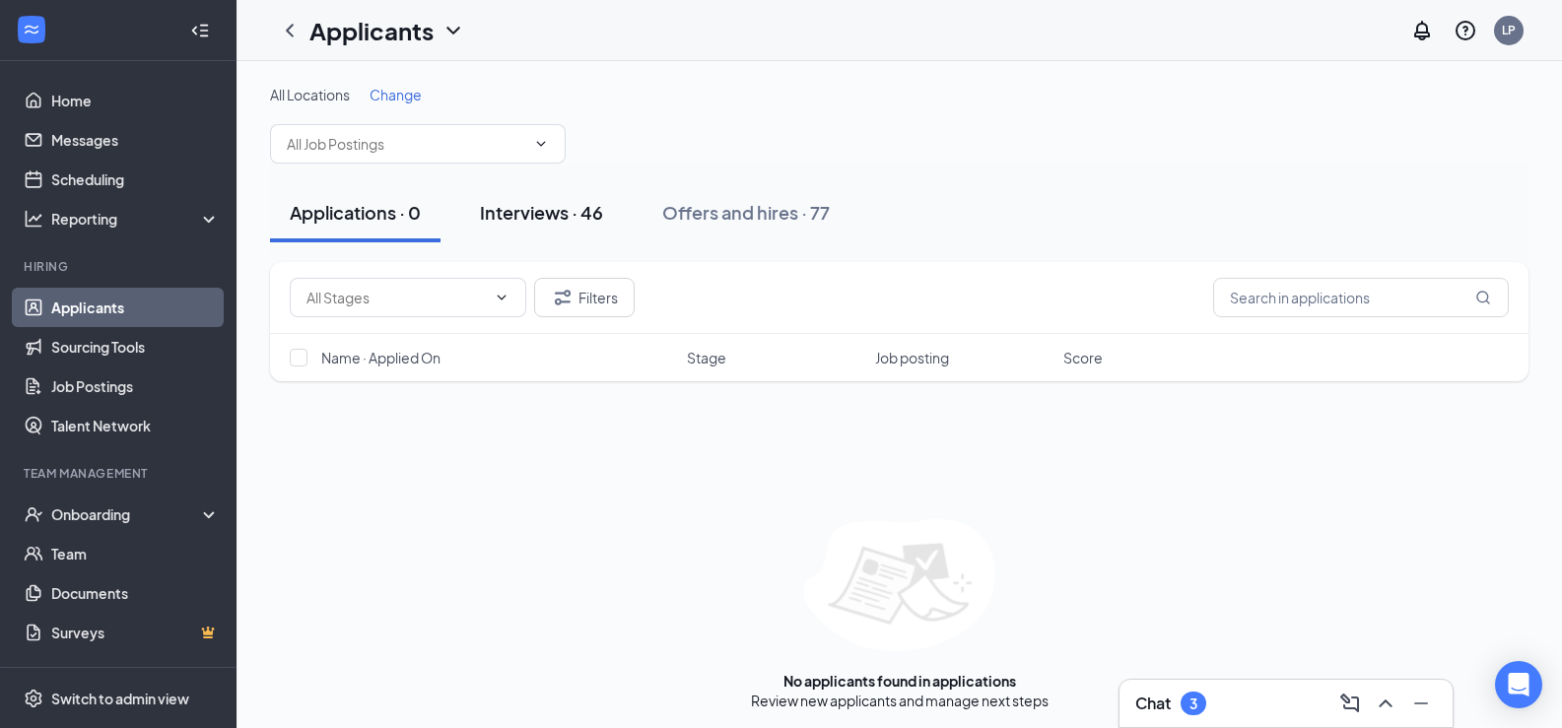
click at [562, 225] on button "Interviews · 46" at bounding box center [541, 212] width 163 height 59
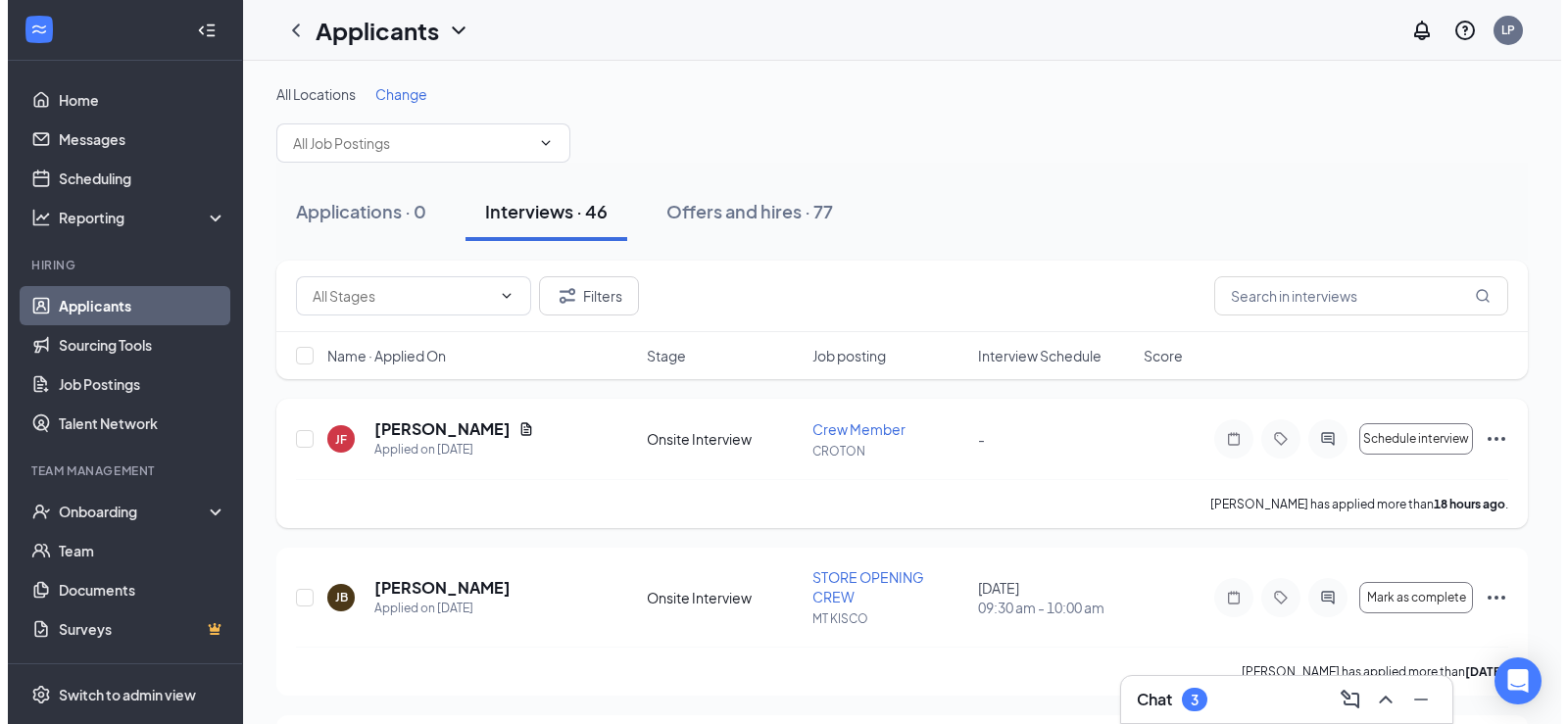
scroll to position [98, 0]
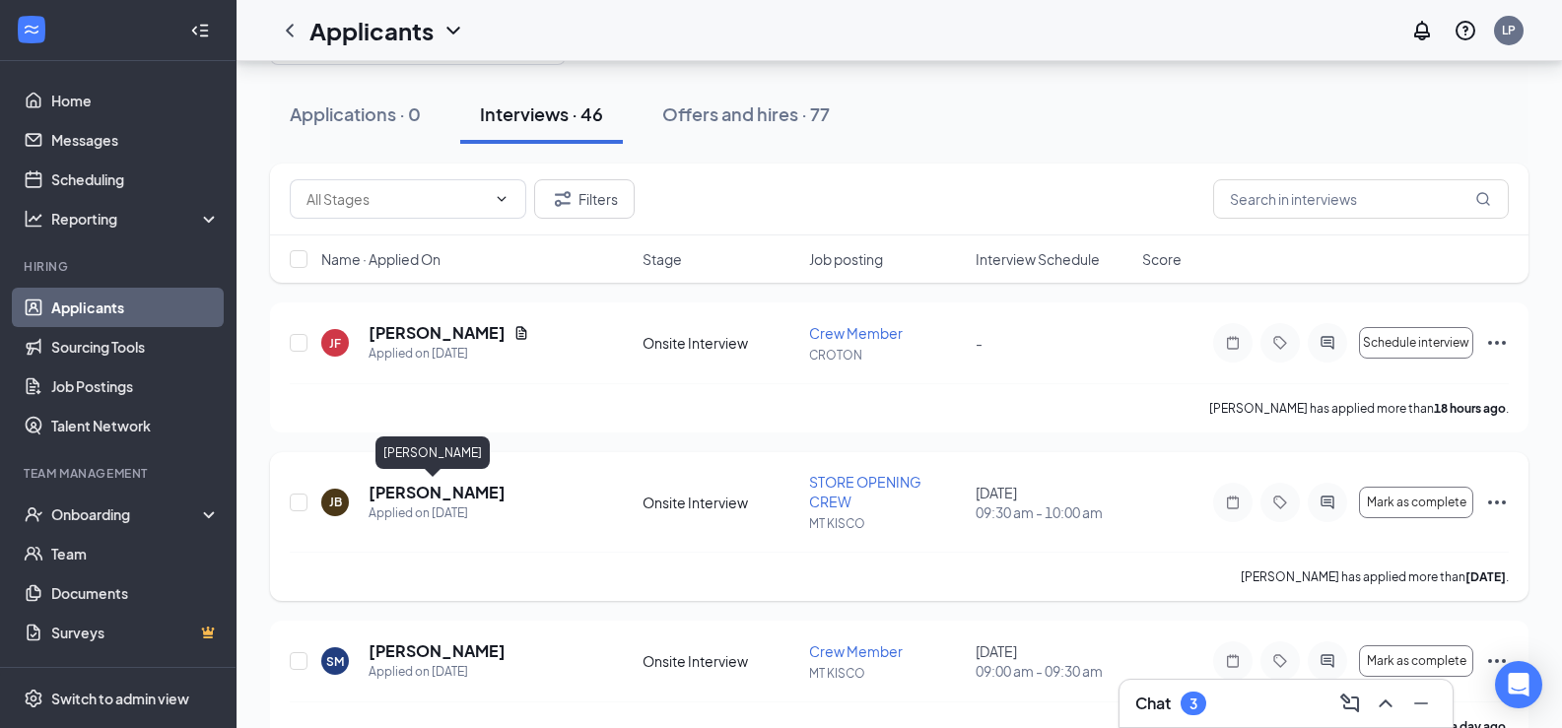
click at [432, 489] on h5 "[PERSON_NAME]" at bounding box center [437, 493] width 137 height 22
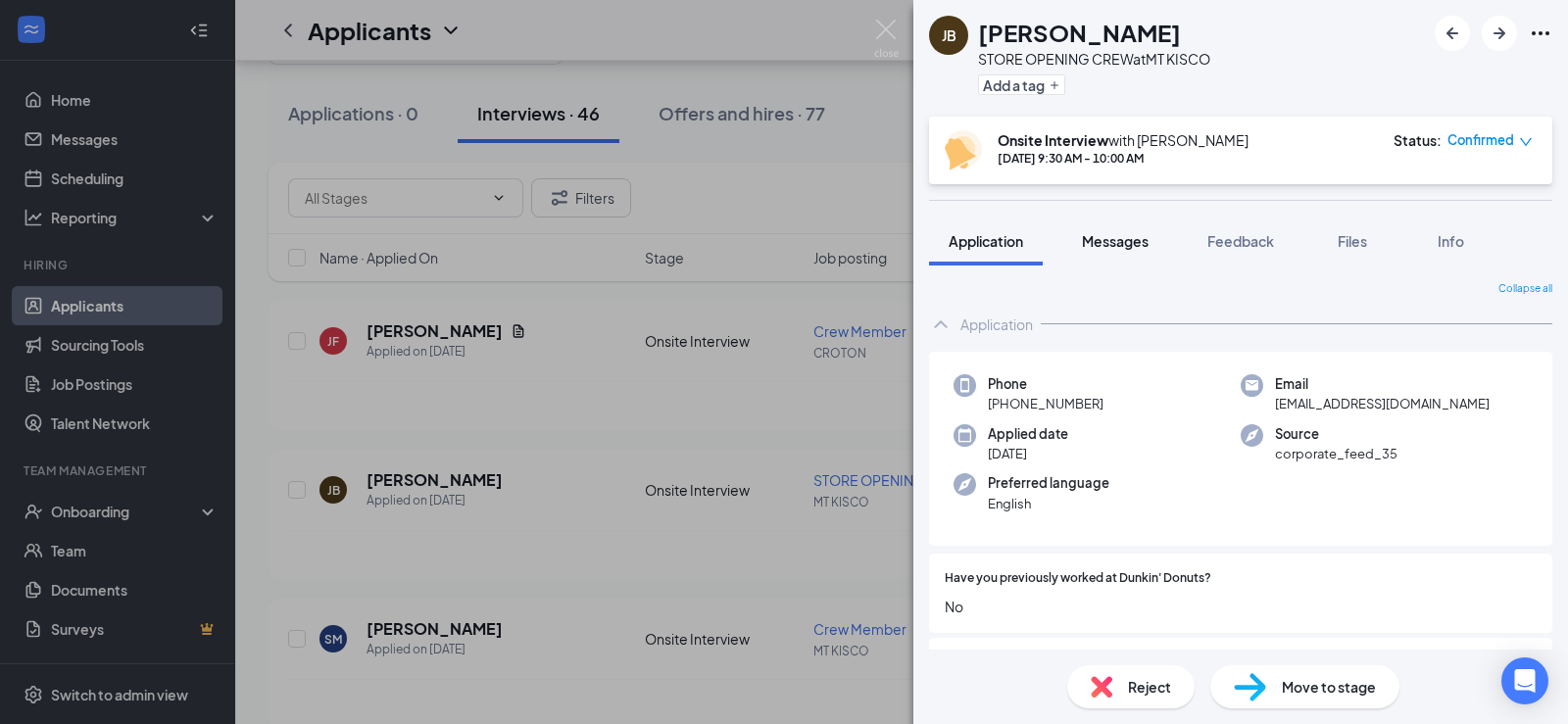
click at [1108, 238] on span "Messages" at bounding box center [1115, 242] width 67 height 18
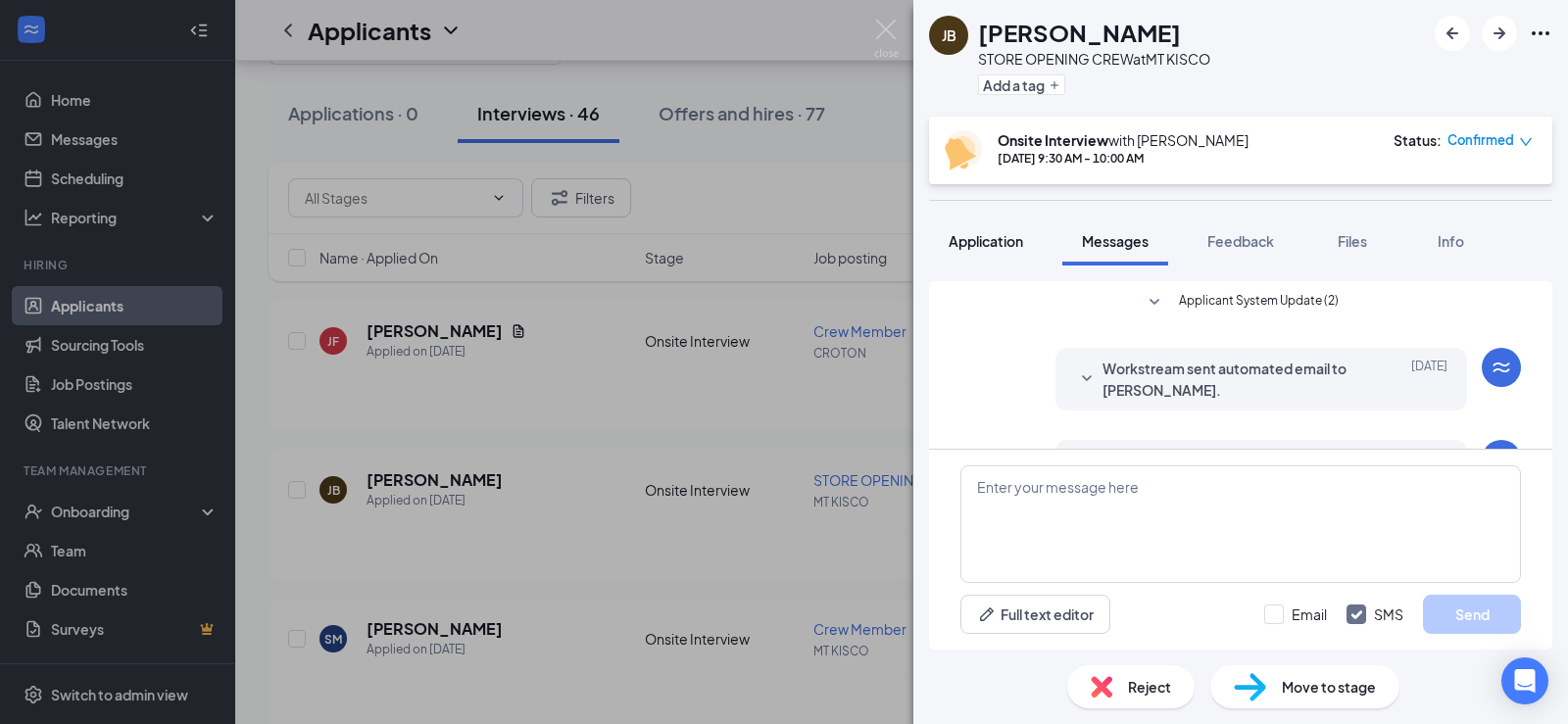
click at [994, 245] on span "Application" at bounding box center [985, 242] width 75 height 18
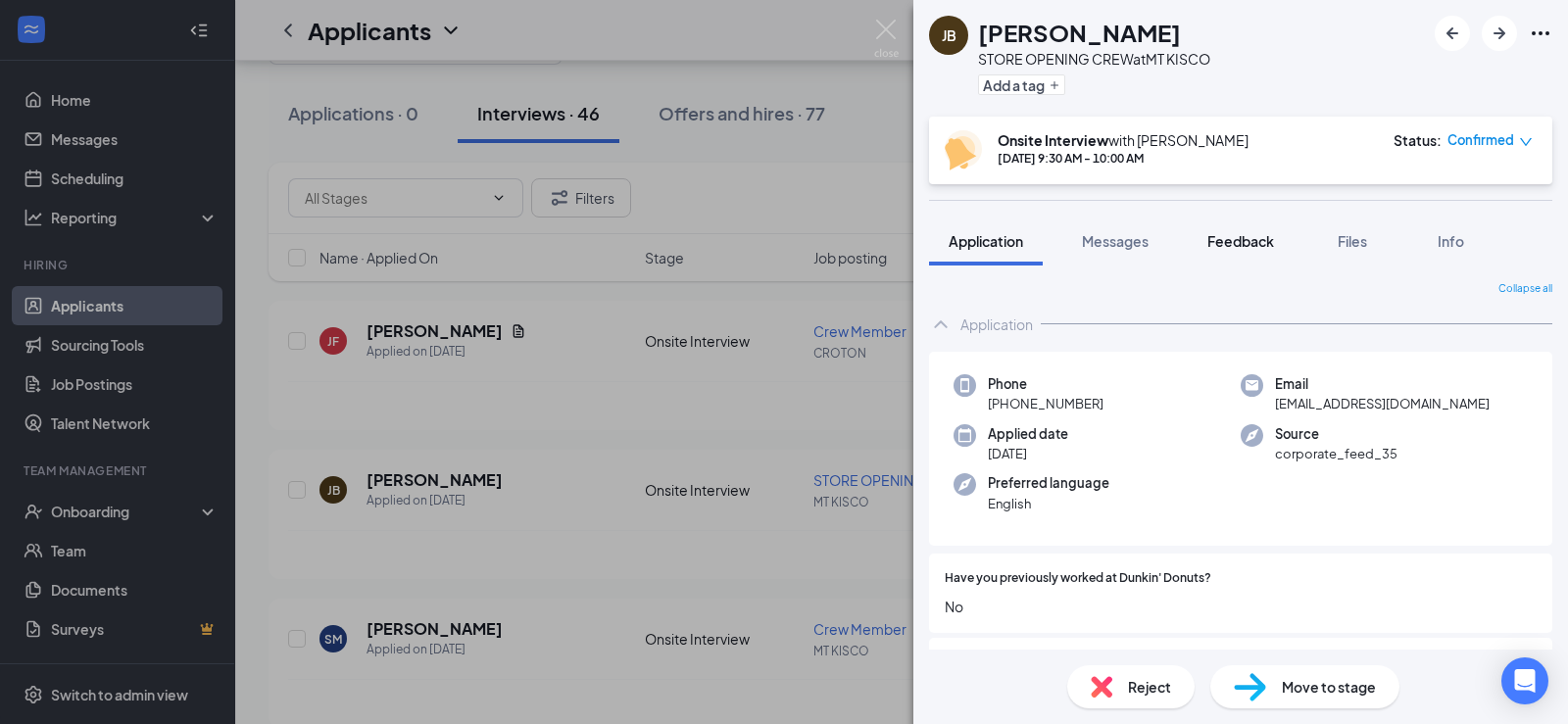
click at [1238, 259] on button "Feedback" at bounding box center [1241, 241] width 105 height 49
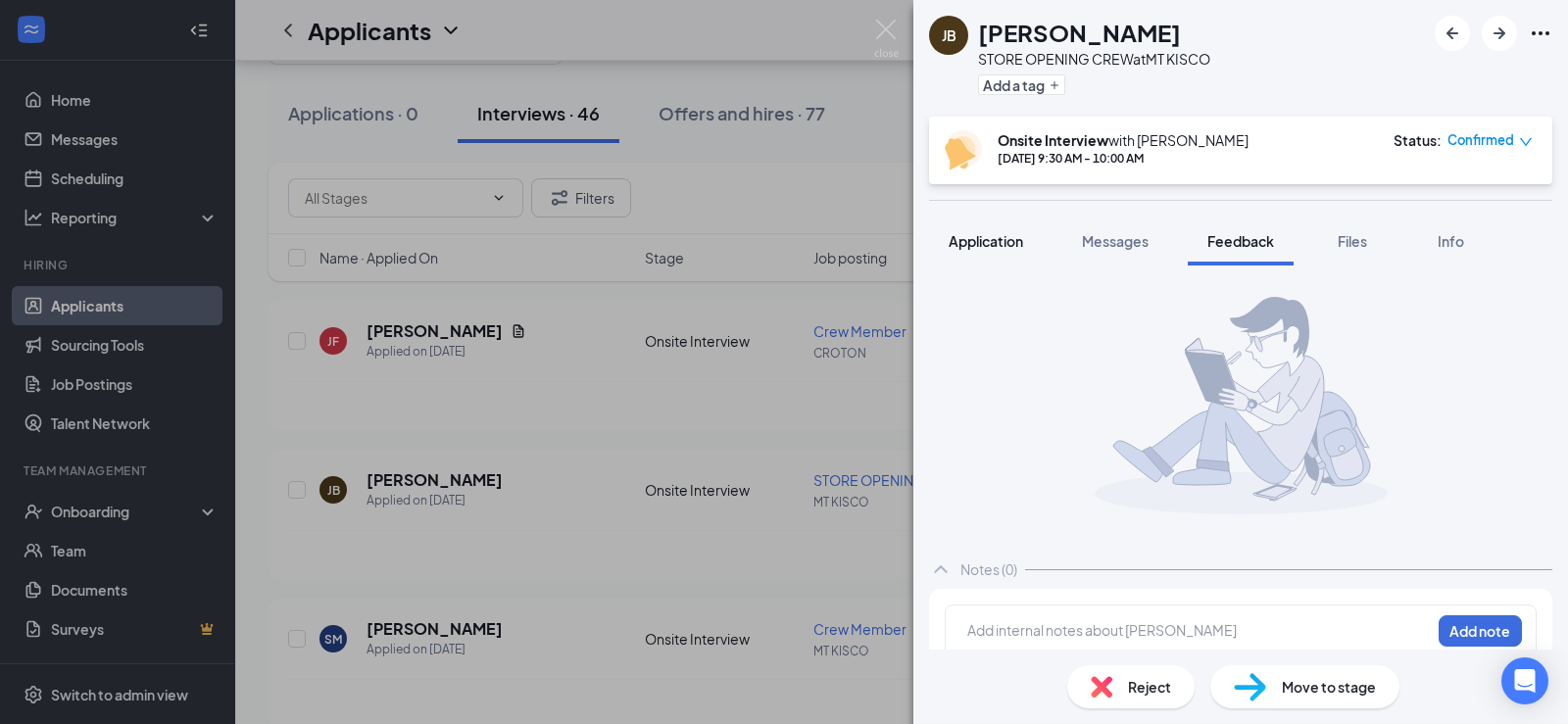
click at [989, 255] on button "Application" at bounding box center [985, 241] width 113 height 49
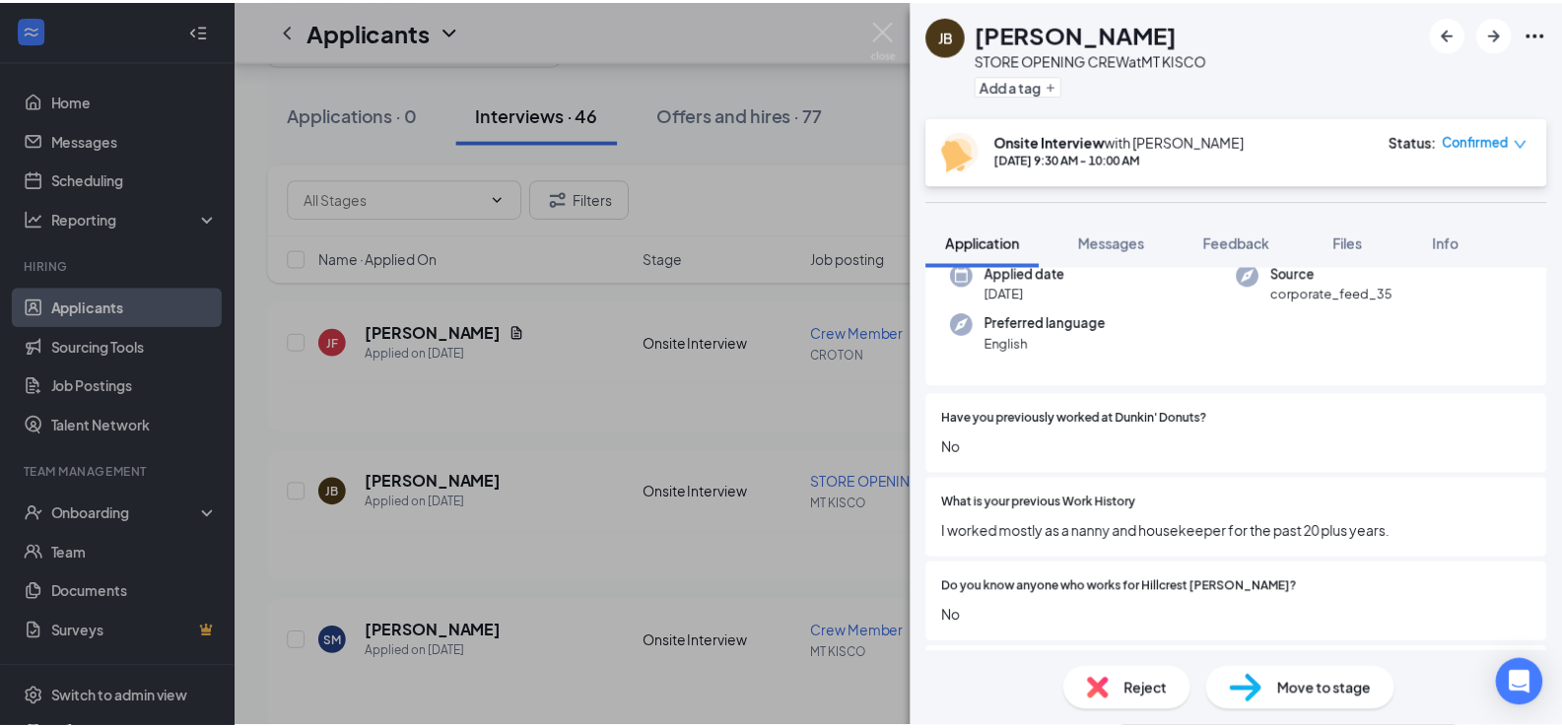
scroll to position [373, 0]
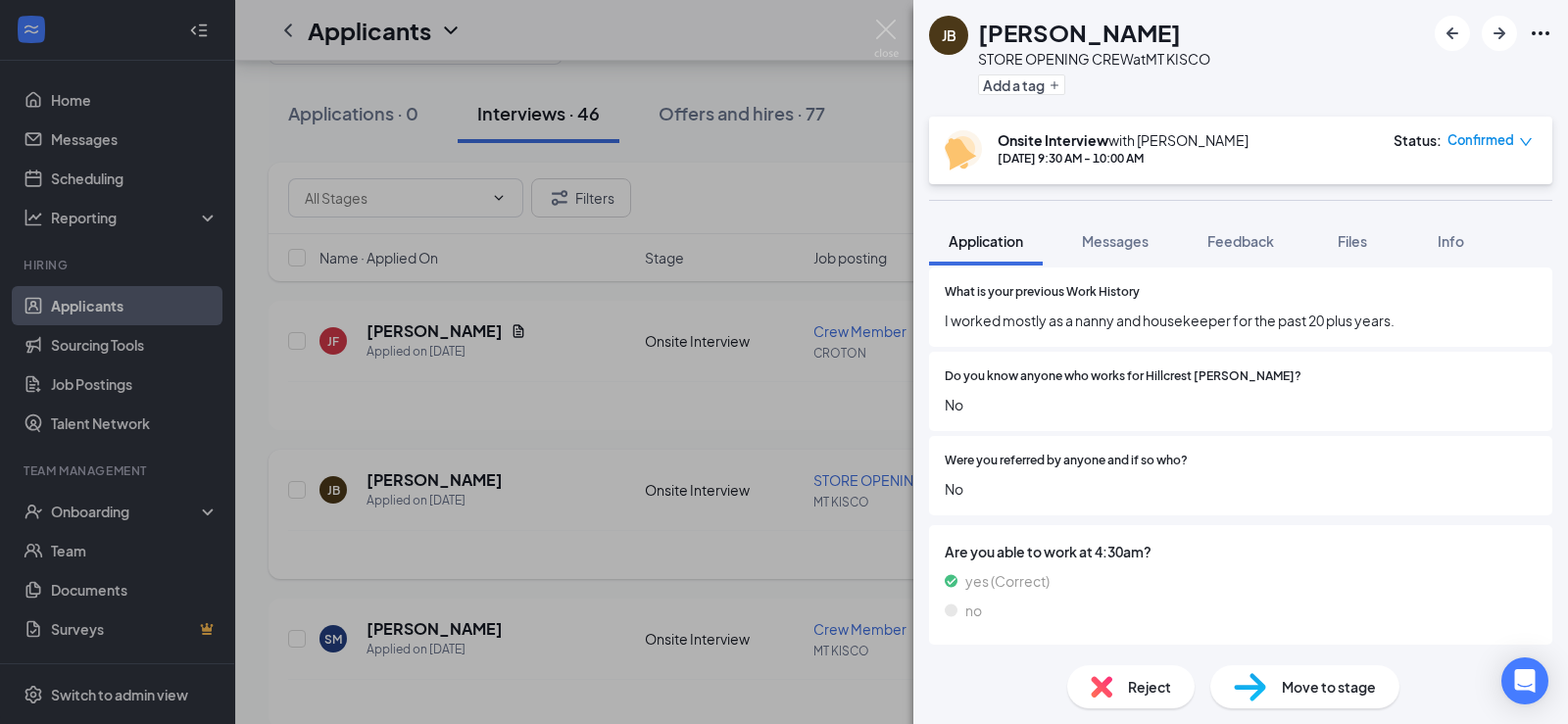
drag, startPoint x: 591, startPoint y: 547, endPoint x: 729, endPoint y: 549, distance: 138.0
click at [591, 548] on div "JB Jeneen Brown STORE OPENING CREW at MT KISCO Add a tag Onsite Interview with …" at bounding box center [784, 362] width 1568 height 724
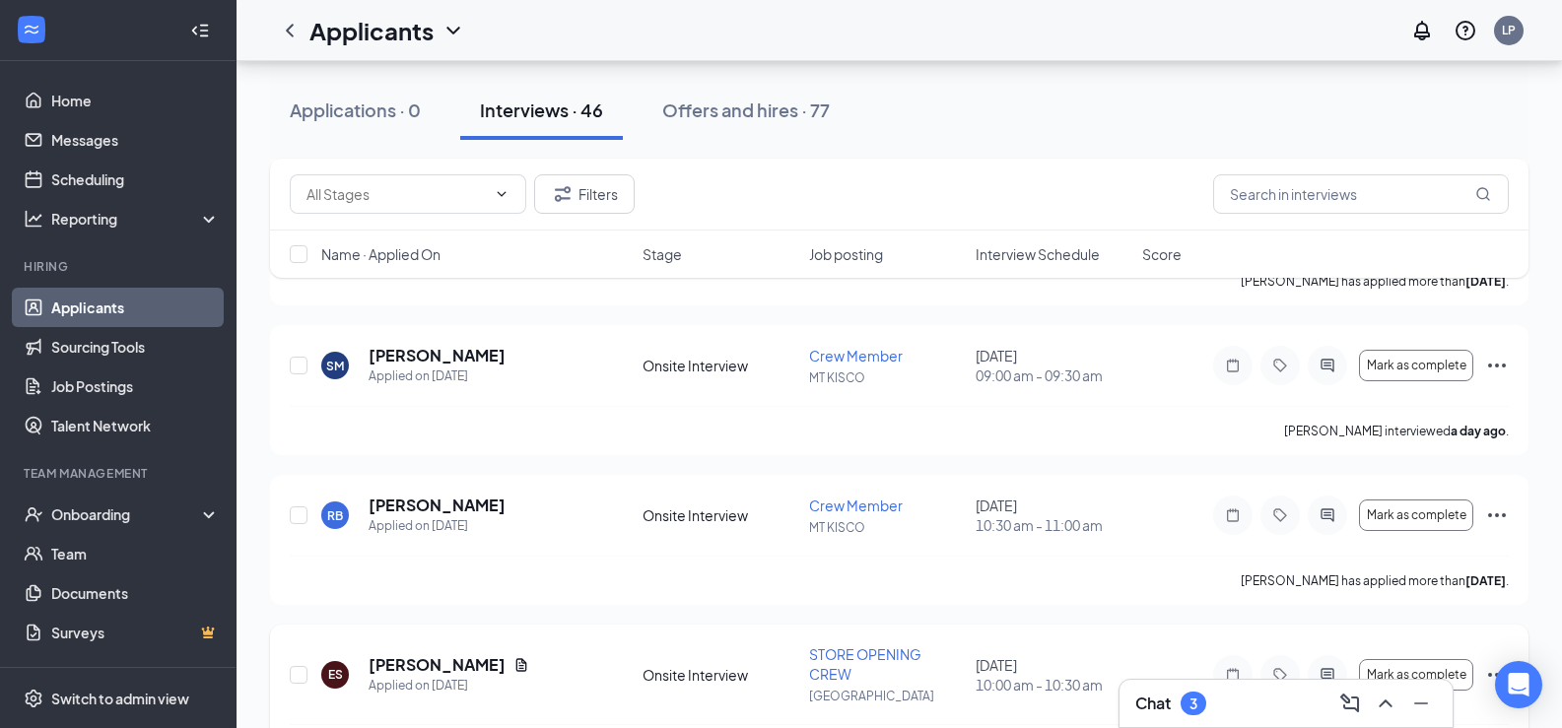
scroll to position [591, 0]
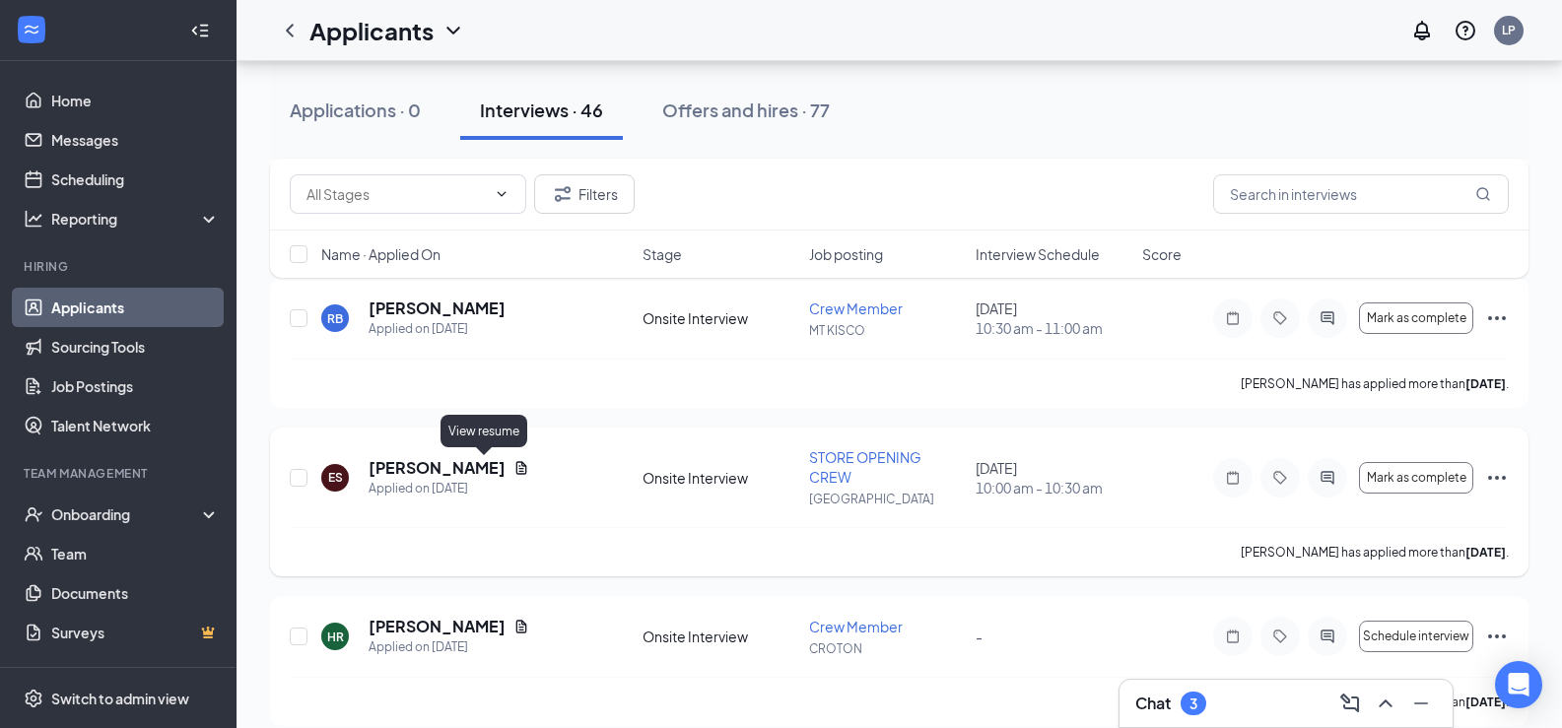
click at [517, 463] on icon "Document" at bounding box center [522, 467] width 11 height 13
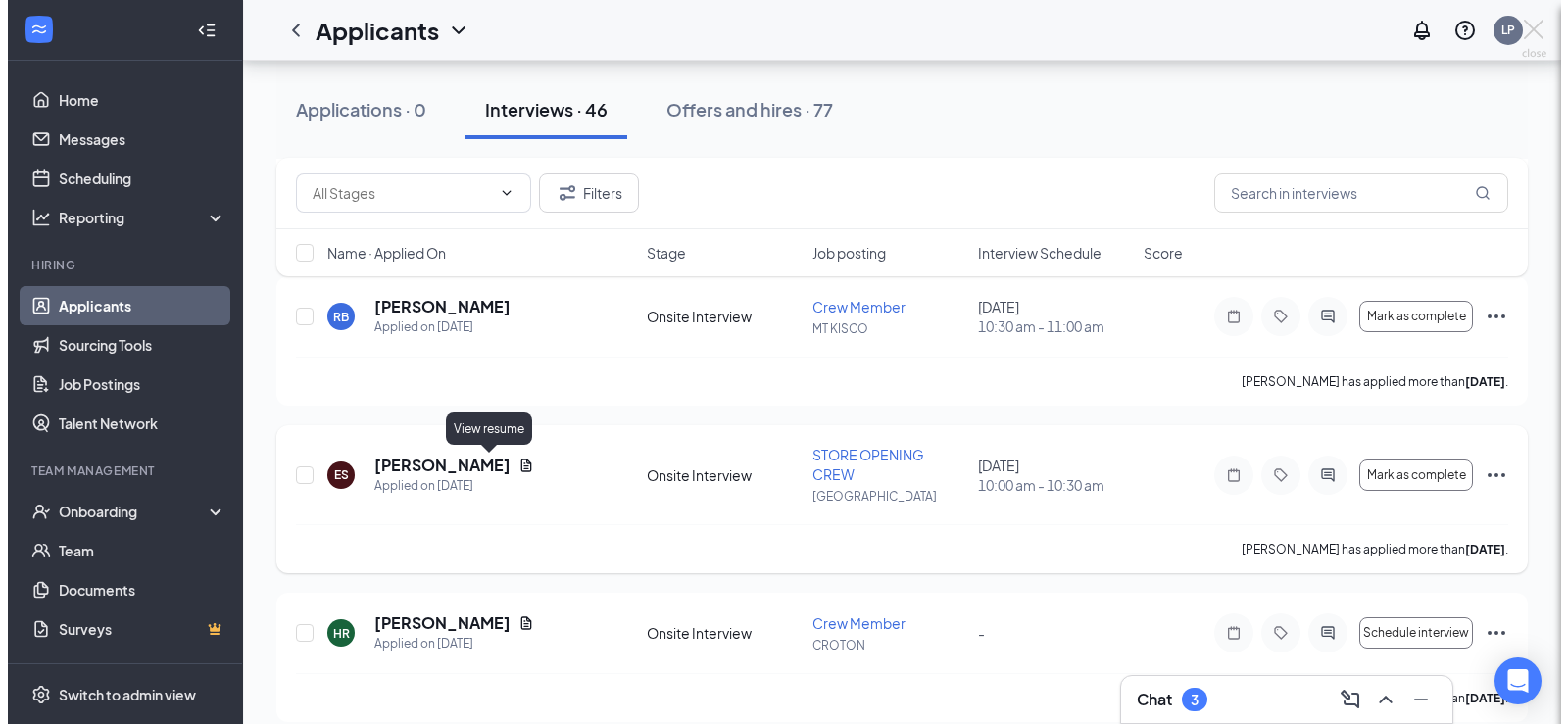
scroll to position [579, 0]
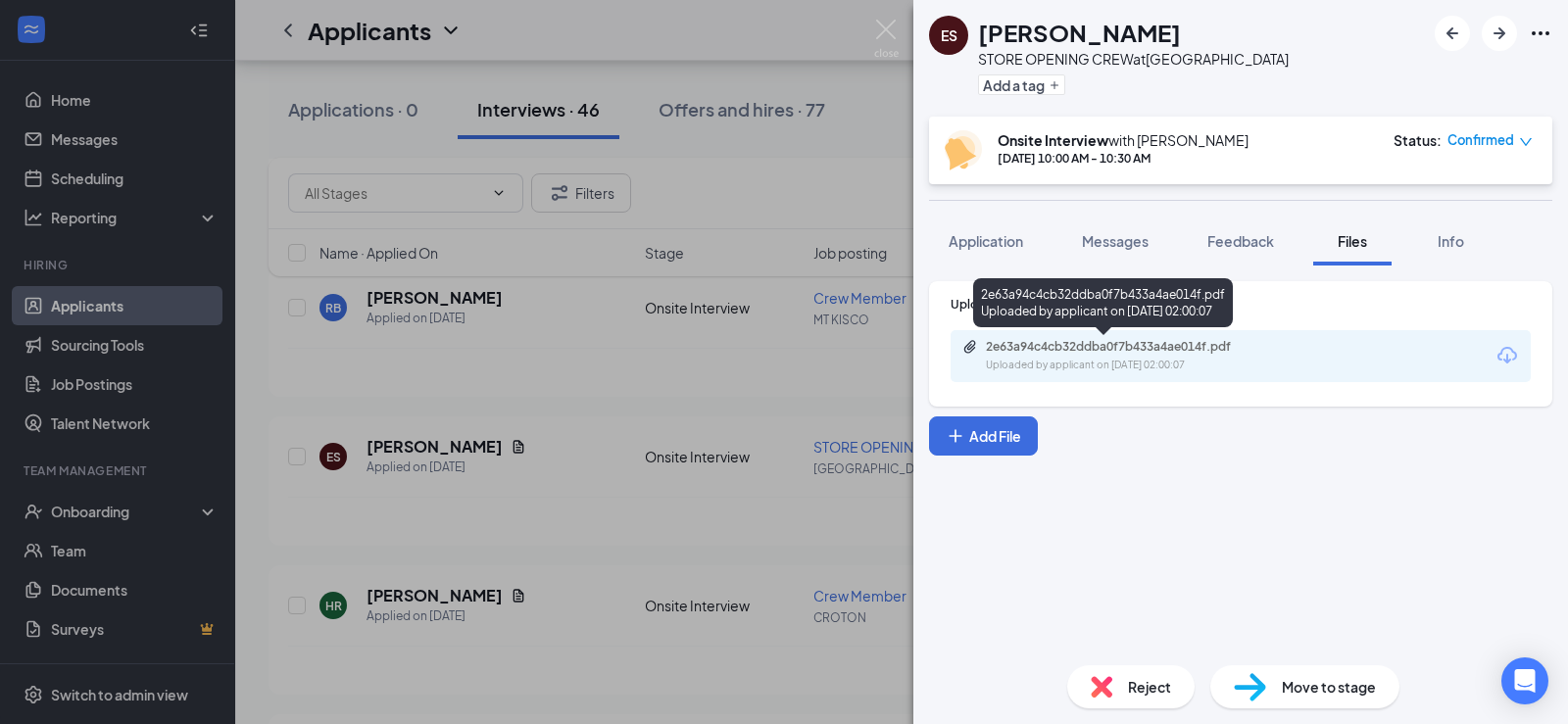
click at [1236, 349] on div "2e63a94c4cb32ddba0f7b433a4ae014f.pdf" at bounding box center [1124, 347] width 274 height 16
